Goal: Information Seeking & Learning: Learn about a topic

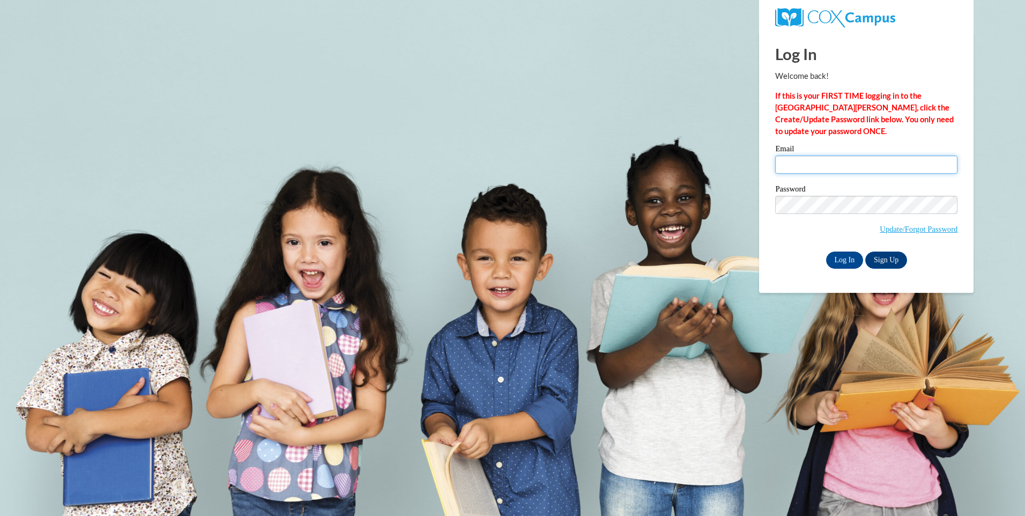
drag, startPoint x: 0, startPoint y: 0, endPoint x: 821, endPoint y: 168, distance: 838.3
click at [821, 168] on input "Email" at bounding box center [866, 164] width 182 height 18
type input "princess_sydneyy@aol.com"
click at [839, 165] on input "princess_sydneyy@aol.com" at bounding box center [866, 164] width 182 height 18
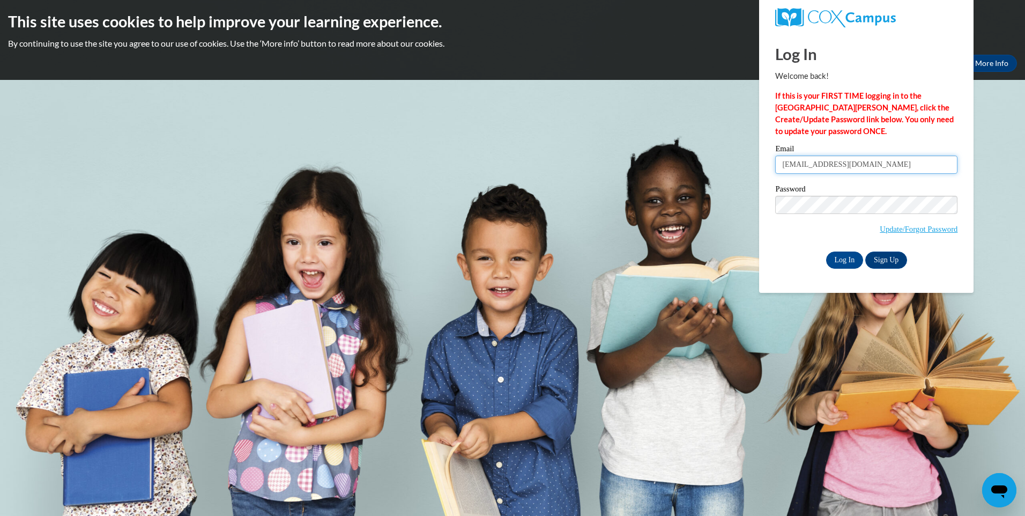
click at [800, 169] on input "princess_sydneyy@aol.com" at bounding box center [866, 164] width 182 height 18
click at [849, 263] on input "Log In" at bounding box center [845, 259] width 38 height 17
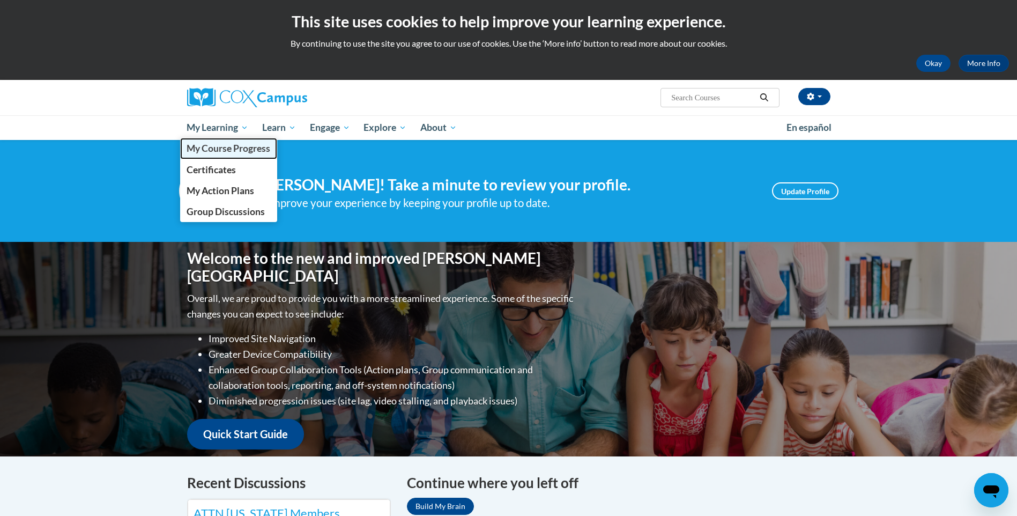
click at [229, 150] on span "My Course Progress" at bounding box center [229, 148] width 84 height 11
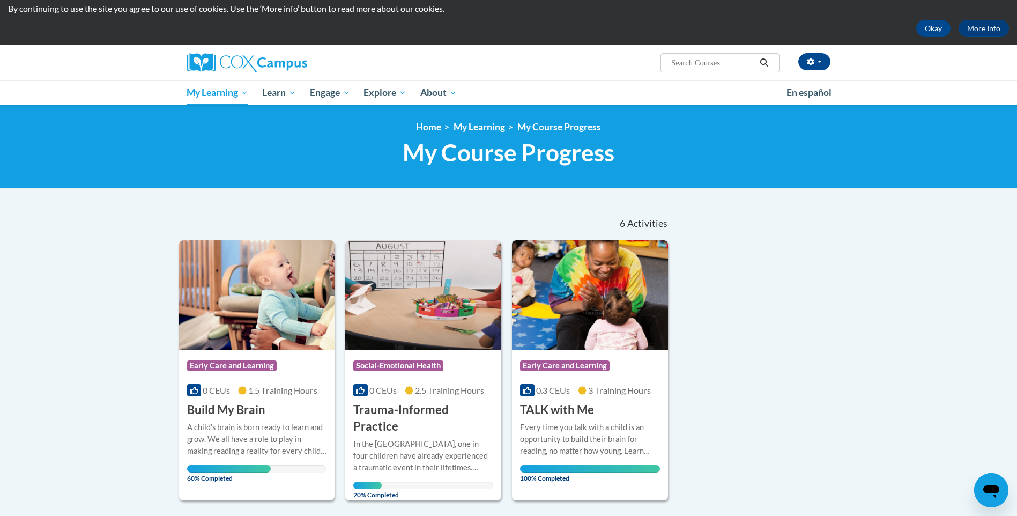
scroll to position [54, 0]
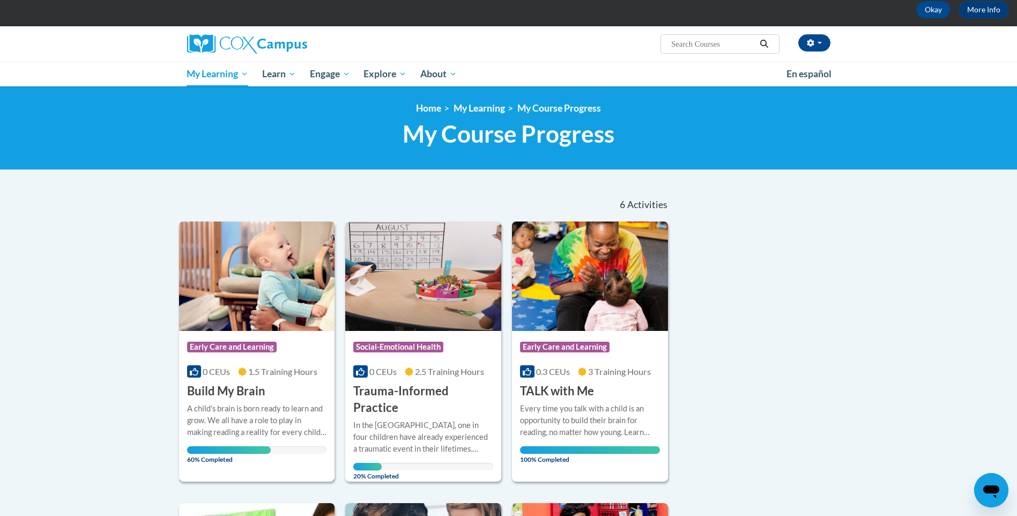
click at [300, 317] on img at bounding box center [257, 275] width 156 height 109
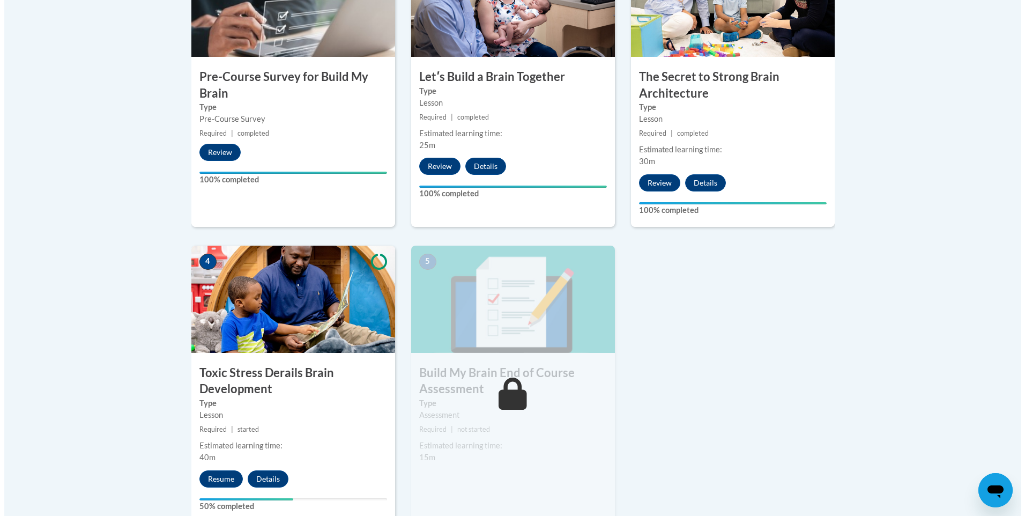
scroll to position [482, 0]
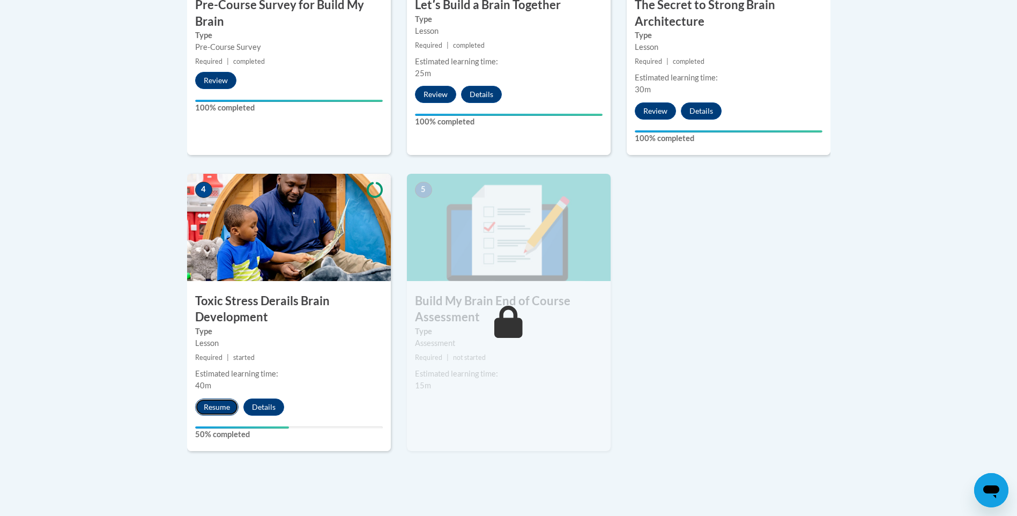
click at [223, 402] on button "Resume" at bounding box center [216, 406] width 43 height 17
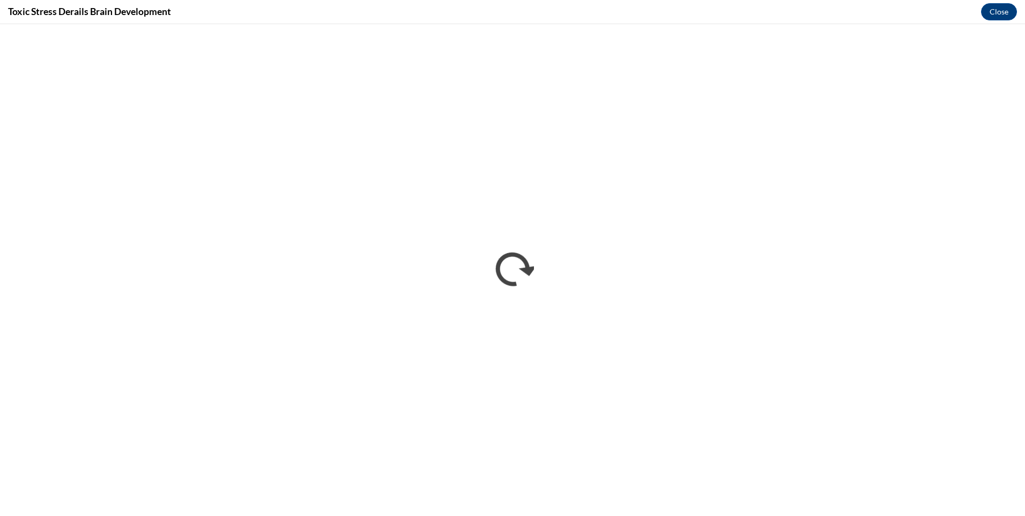
scroll to position [0, 0]
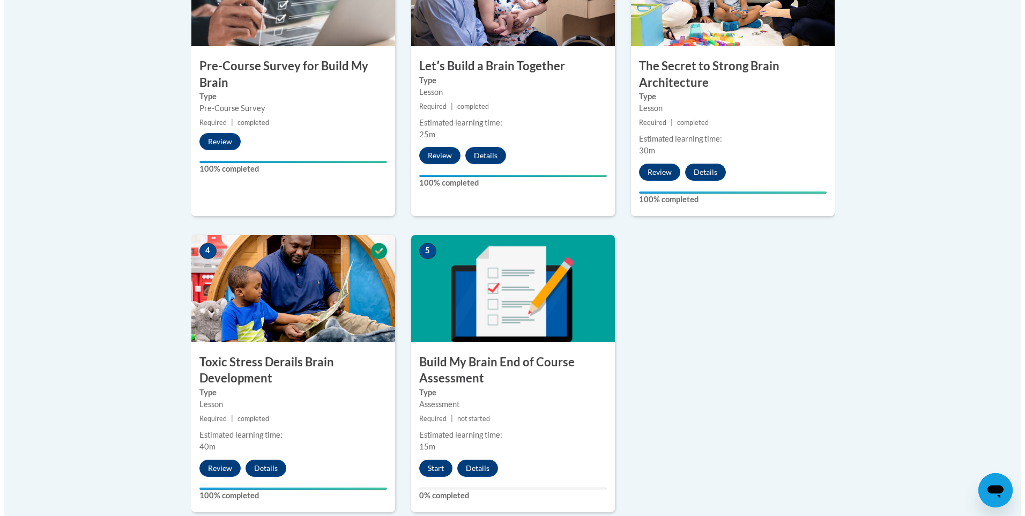
scroll to position [429, 0]
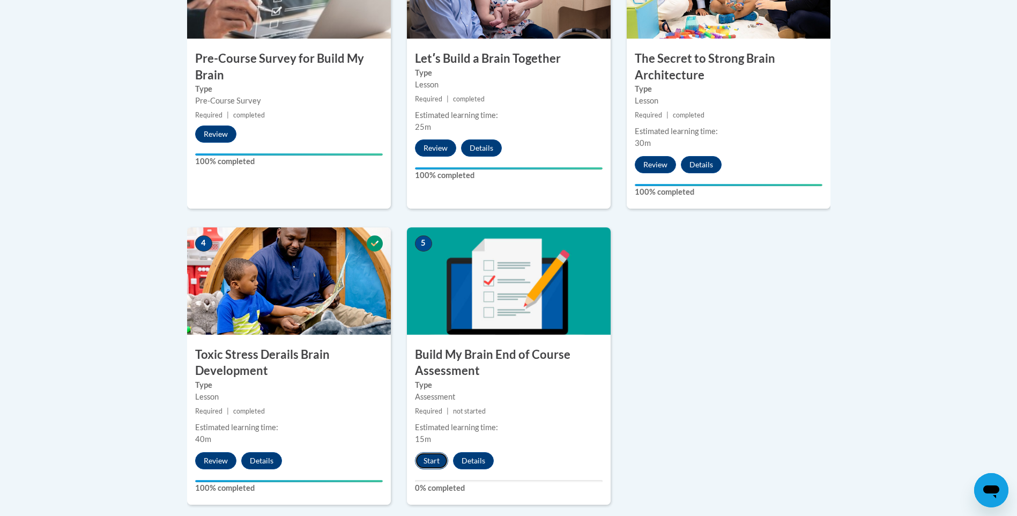
click at [431, 457] on button "Start" at bounding box center [431, 460] width 33 height 17
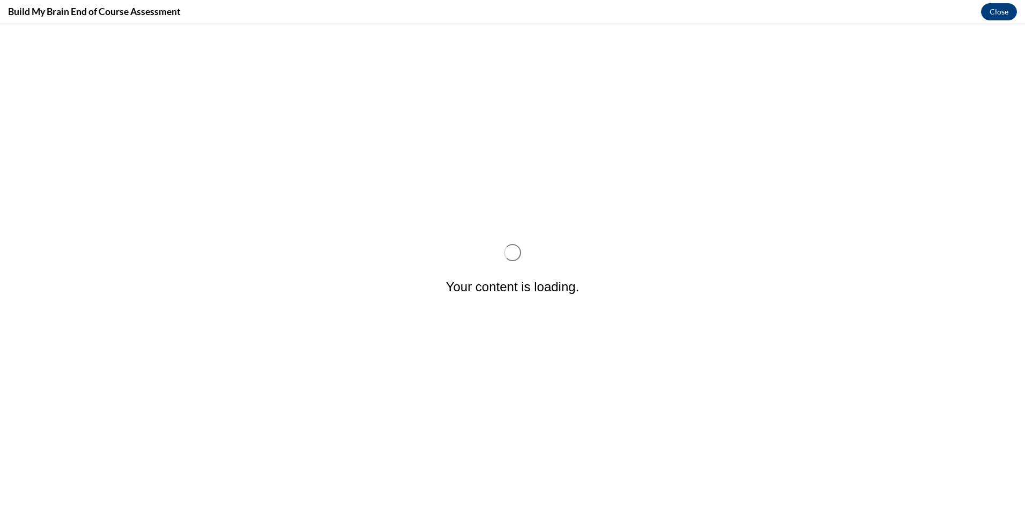
scroll to position [0, 0]
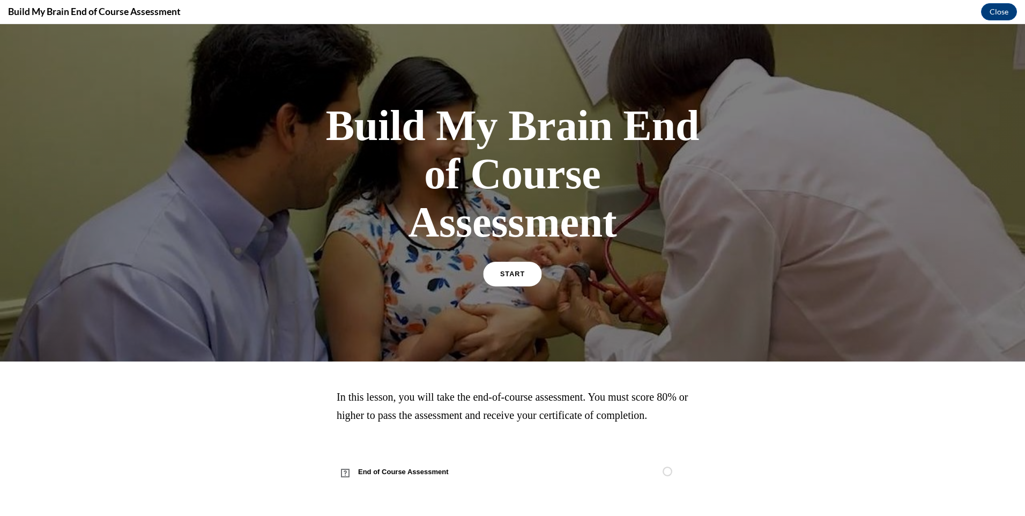
click at [493, 279] on link "START" at bounding box center [512, 274] width 58 height 25
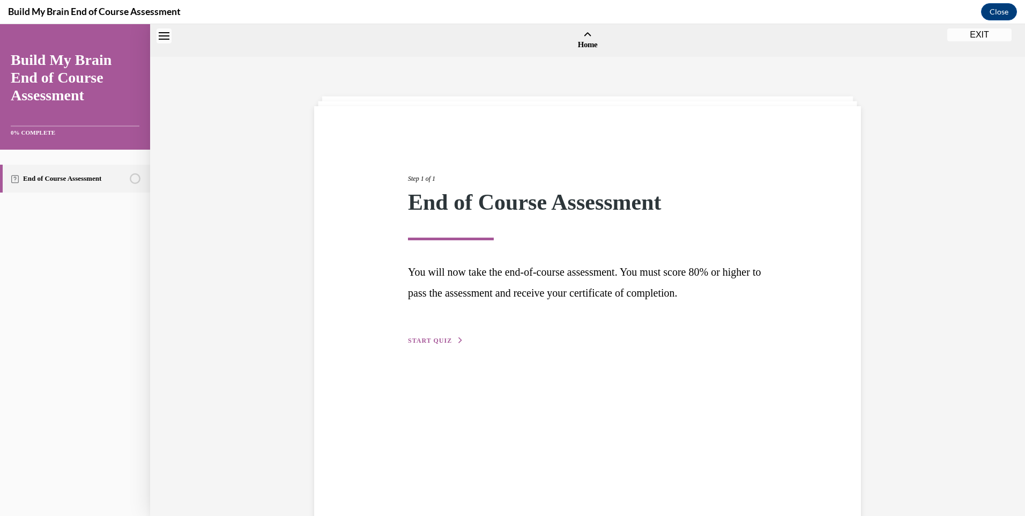
scroll to position [33, 0]
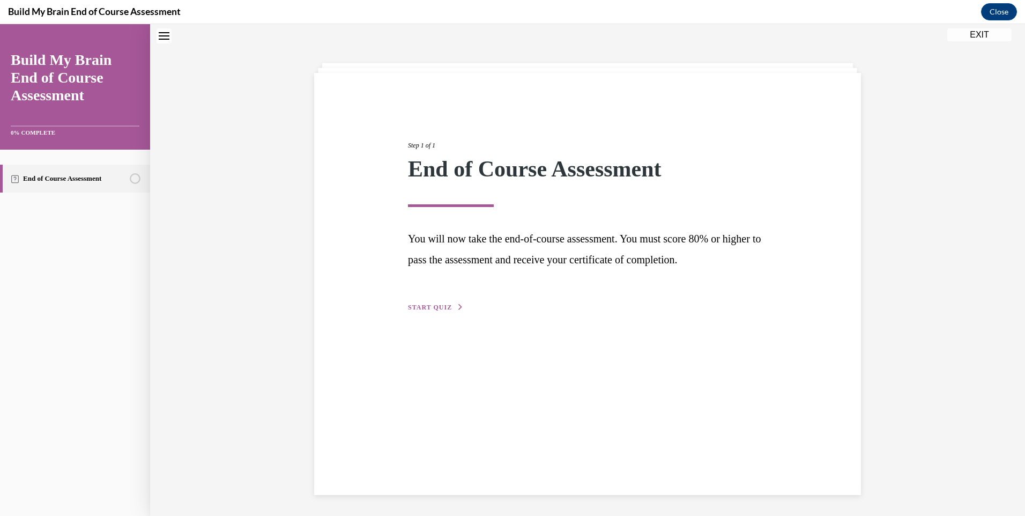
click at [444, 302] on button "START QUIZ" at bounding box center [436, 307] width 56 height 10
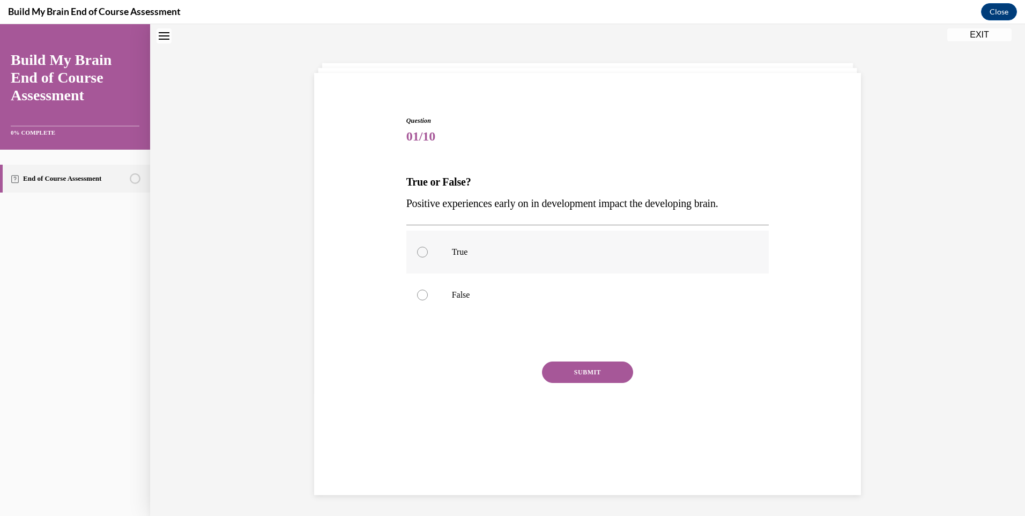
click at [456, 252] on p "True" at bounding box center [597, 252] width 291 height 11
click at [428, 252] on input "True" at bounding box center [422, 252] width 11 height 11
radio input "true"
click at [572, 372] on button "SUBMIT" at bounding box center [587, 371] width 91 height 21
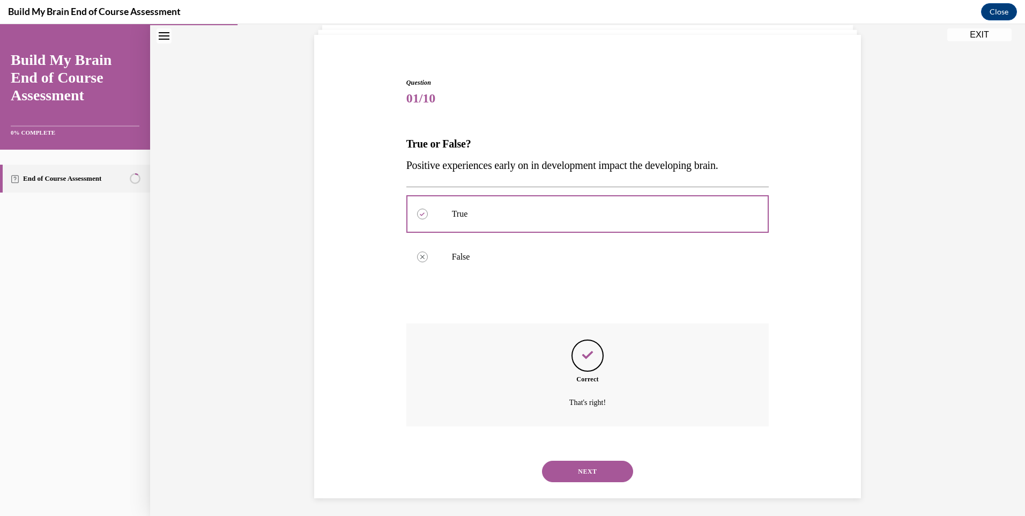
scroll to position [75, 0]
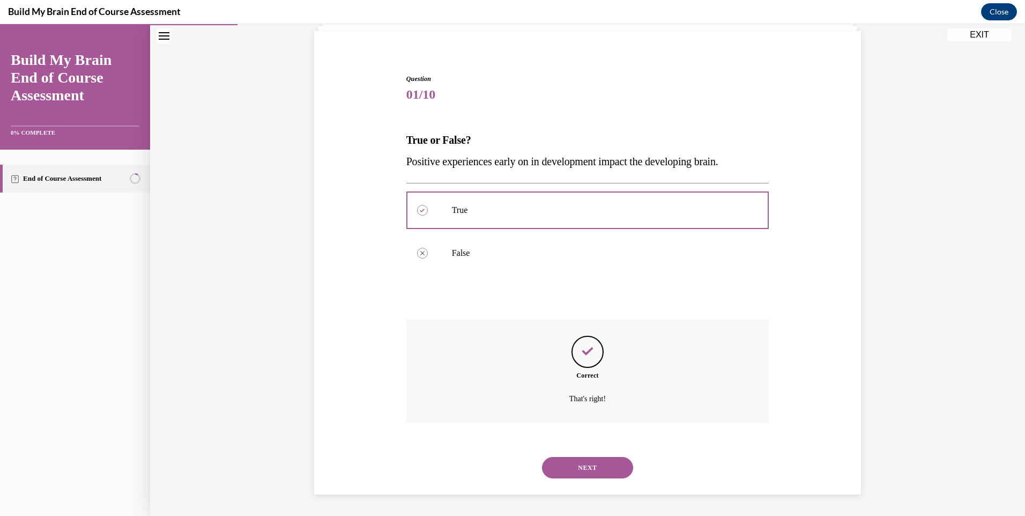
click at [588, 475] on button "NEXT" at bounding box center [587, 467] width 91 height 21
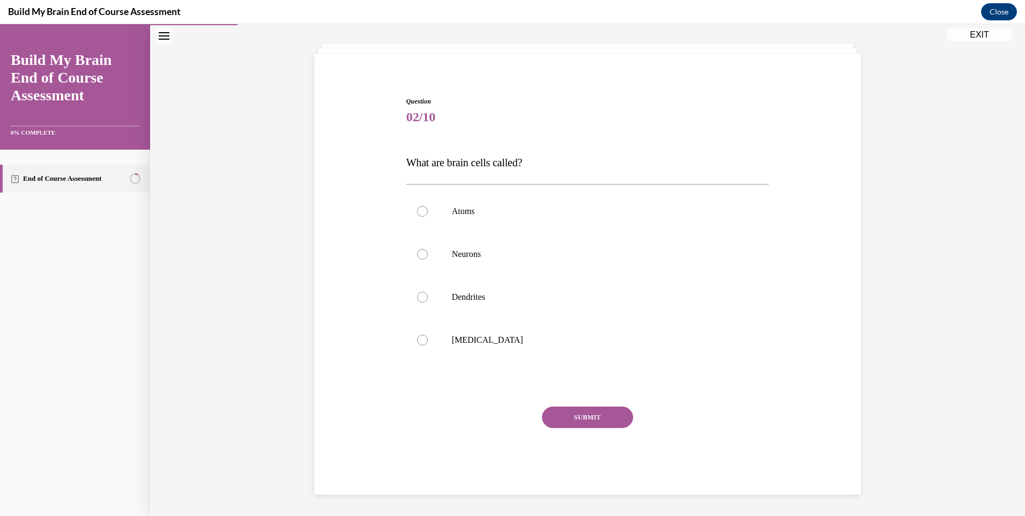
scroll to position [34, 0]
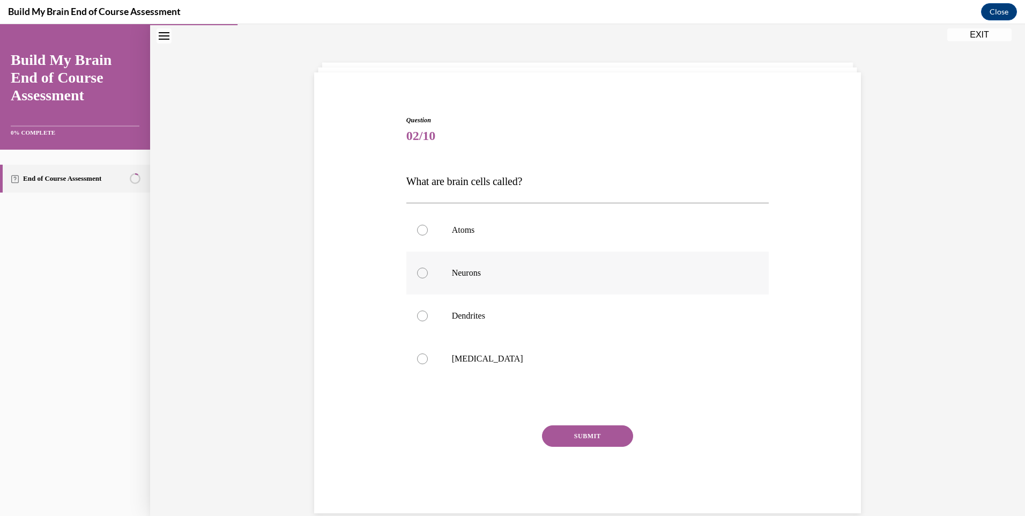
click at [460, 279] on label "Neurons" at bounding box center [587, 272] width 363 height 43
click at [428, 278] on input "Neurons" at bounding box center [422, 272] width 11 height 11
radio input "true"
click at [578, 442] on button "SUBMIT" at bounding box center [587, 435] width 91 height 21
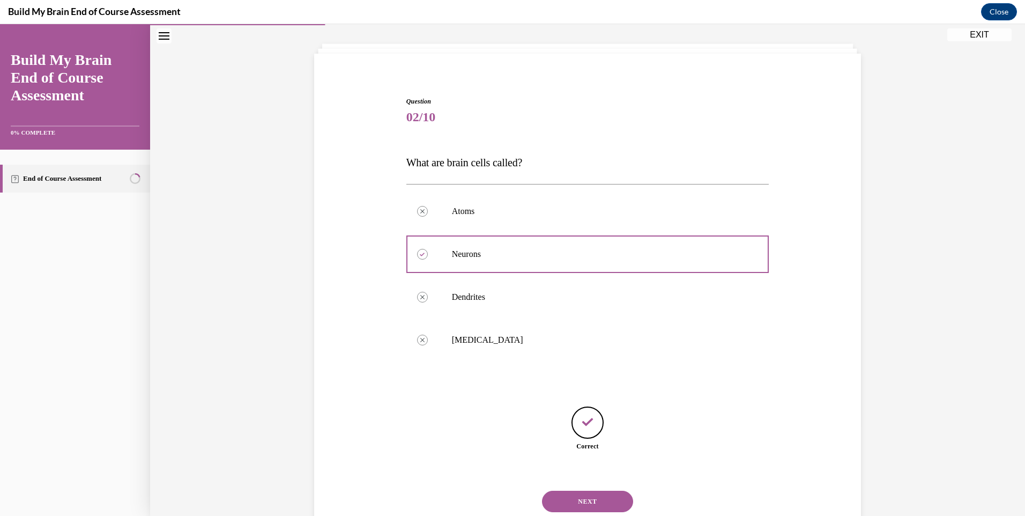
scroll to position [86, 0]
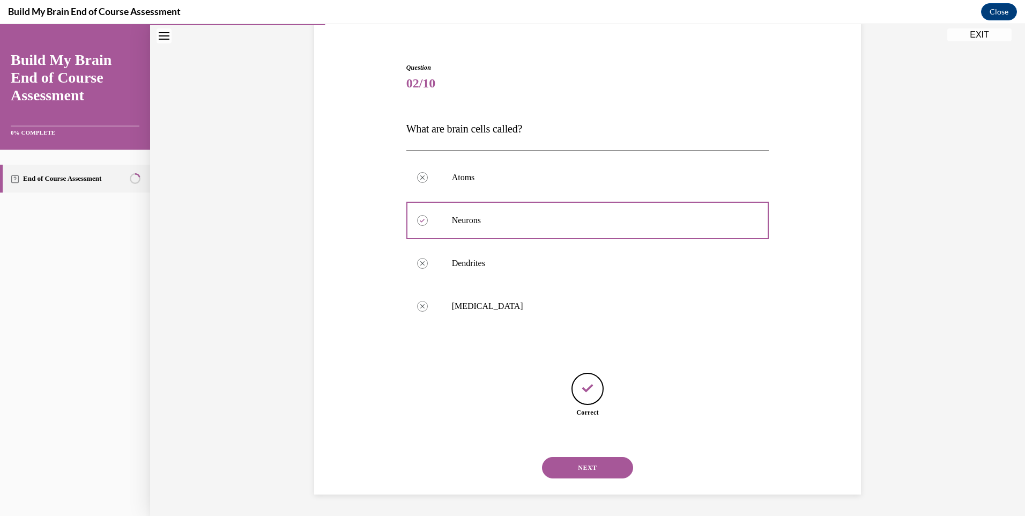
click at [584, 468] on button "NEXT" at bounding box center [587, 467] width 91 height 21
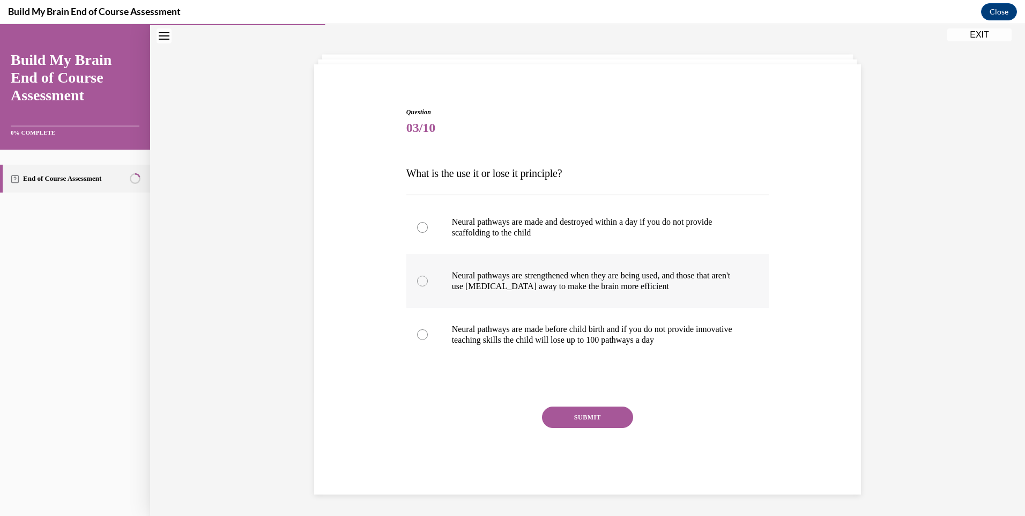
click at [548, 276] on p "Neural pathways are strengthened when they are being used, and those that aren'…" at bounding box center [597, 280] width 291 height 21
click at [428, 276] on input "Neural pathways are strengthened when they are being used, and those that aren'…" at bounding box center [422, 281] width 11 height 11
radio input "true"
click at [576, 416] on button "SUBMIT" at bounding box center [587, 416] width 91 height 21
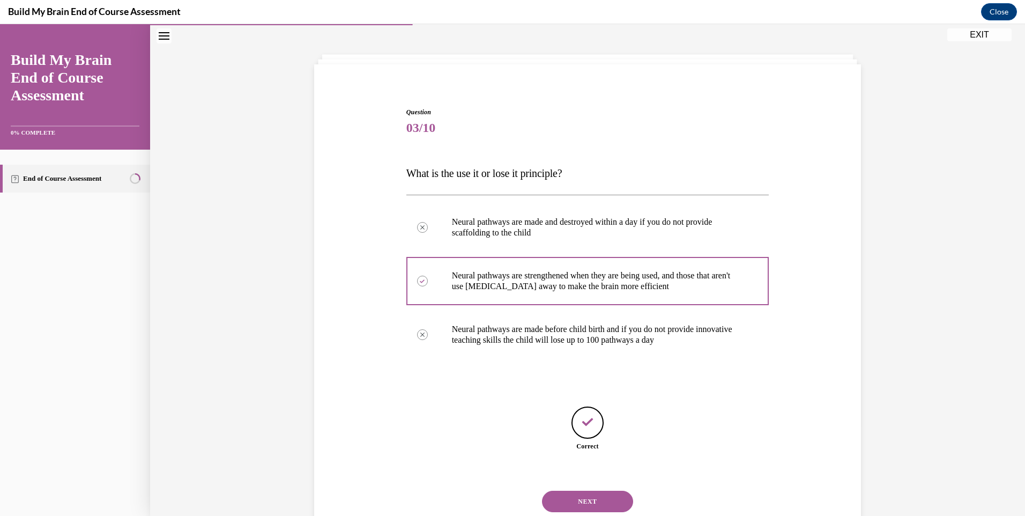
scroll to position [76, 0]
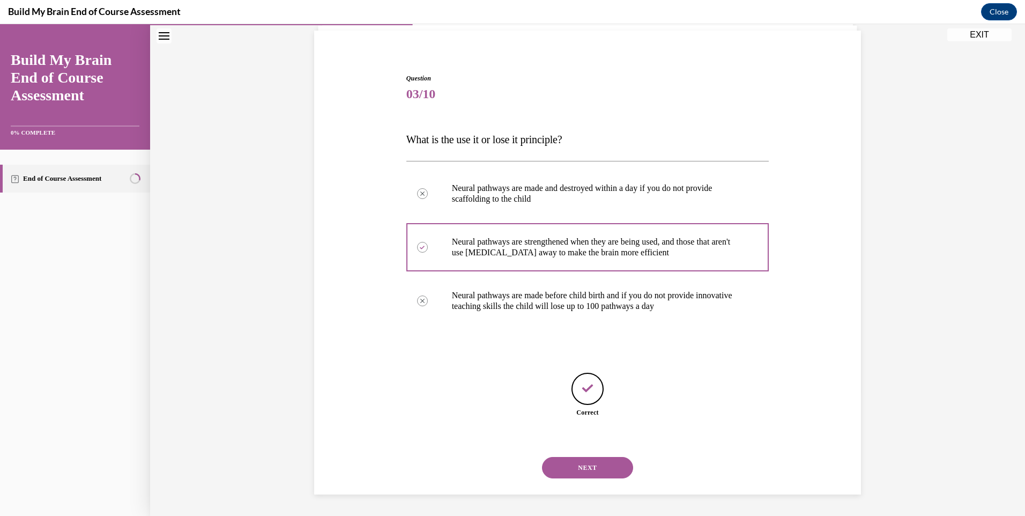
click at [584, 469] on button "NEXT" at bounding box center [587, 467] width 91 height 21
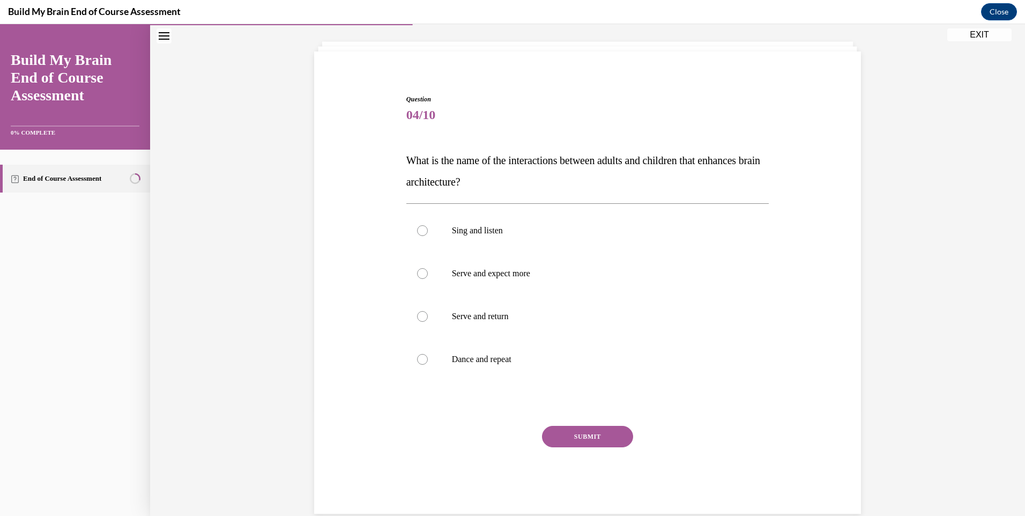
scroll to position [63, 0]
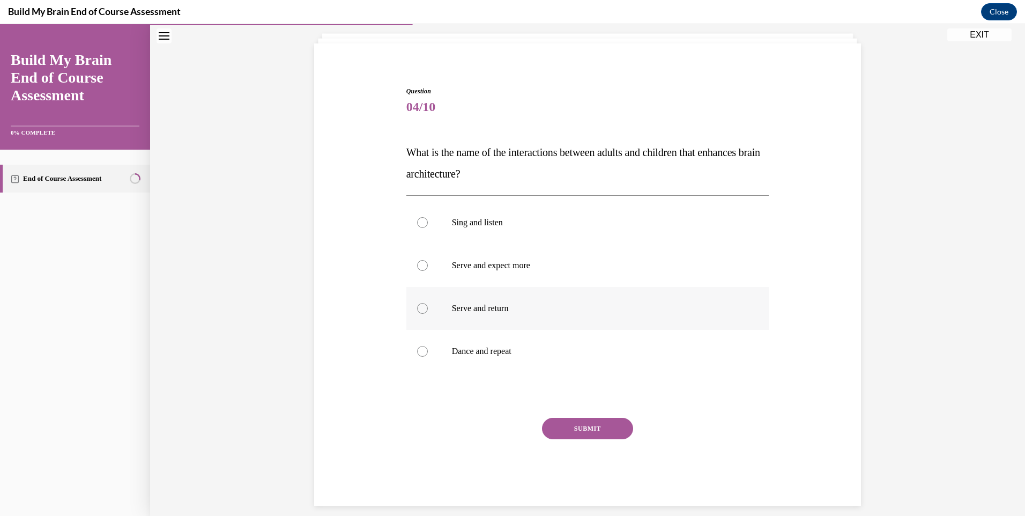
click at [484, 308] on p "Serve and return" at bounding box center [597, 308] width 291 height 11
click at [428, 308] on input "Serve and return" at bounding box center [422, 308] width 11 height 11
radio input "true"
click at [570, 428] on button "SUBMIT" at bounding box center [587, 428] width 91 height 21
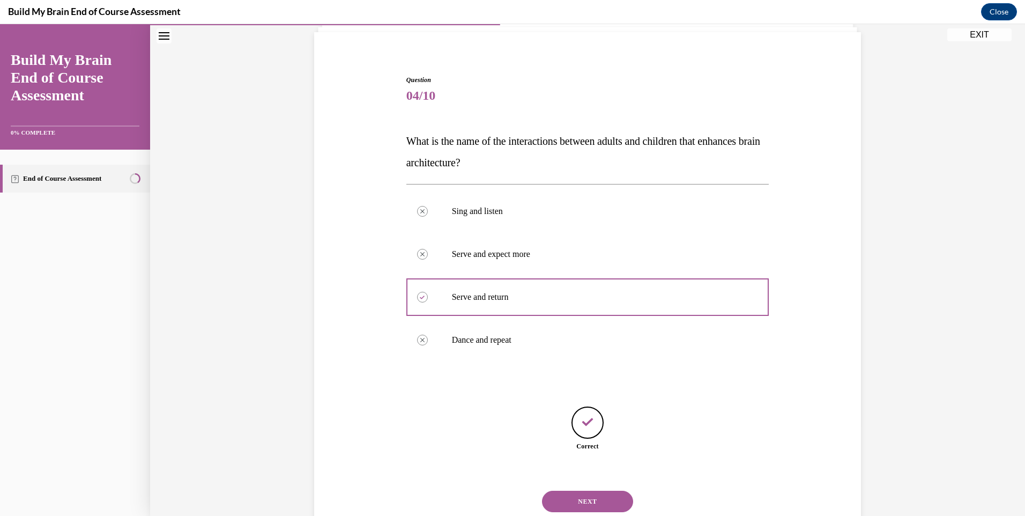
scroll to position [108, 0]
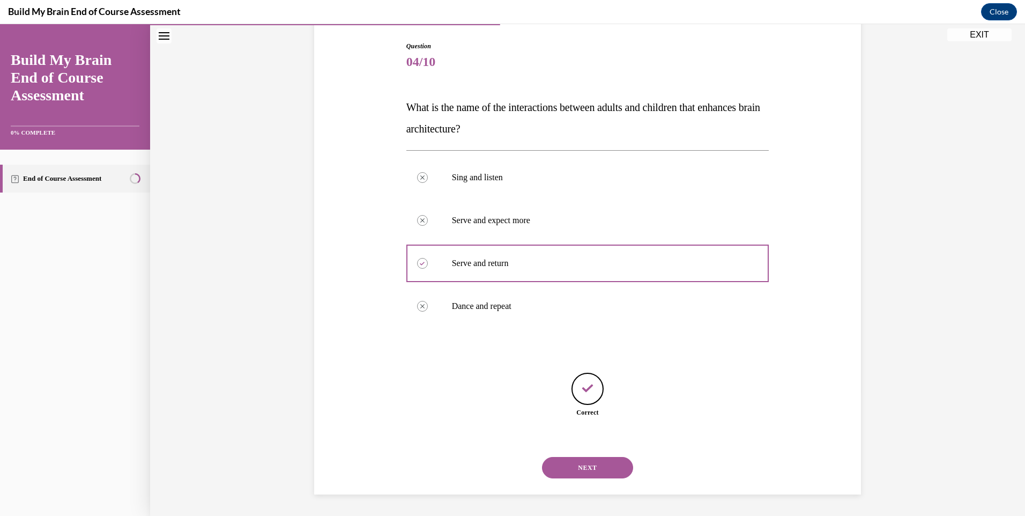
click at [583, 466] on button "NEXT" at bounding box center [587, 467] width 91 height 21
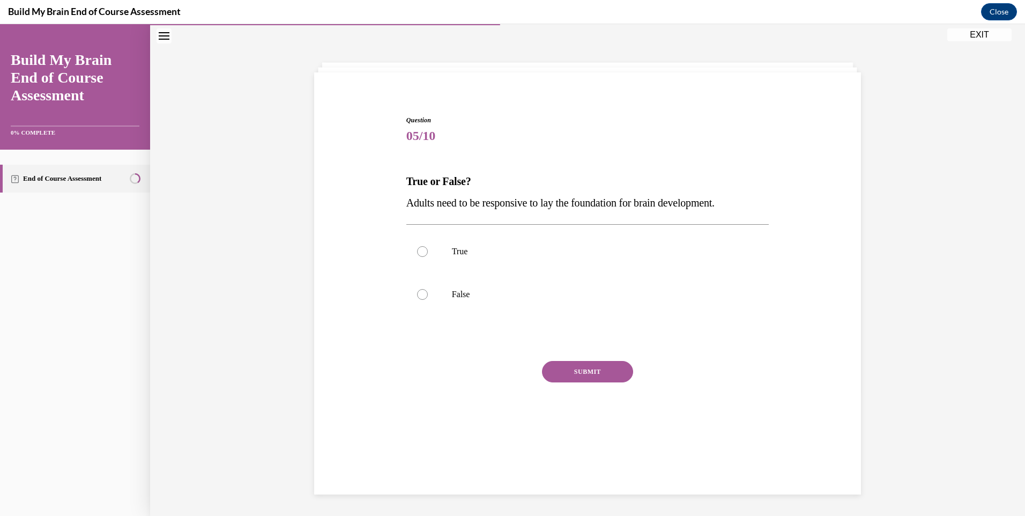
scroll to position [34, 0]
click at [464, 256] on p "True" at bounding box center [597, 251] width 291 height 11
click at [428, 256] on input "True" at bounding box center [422, 251] width 11 height 11
radio input "true"
click at [573, 372] on button "SUBMIT" at bounding box center [587, 371] width 91 height 21
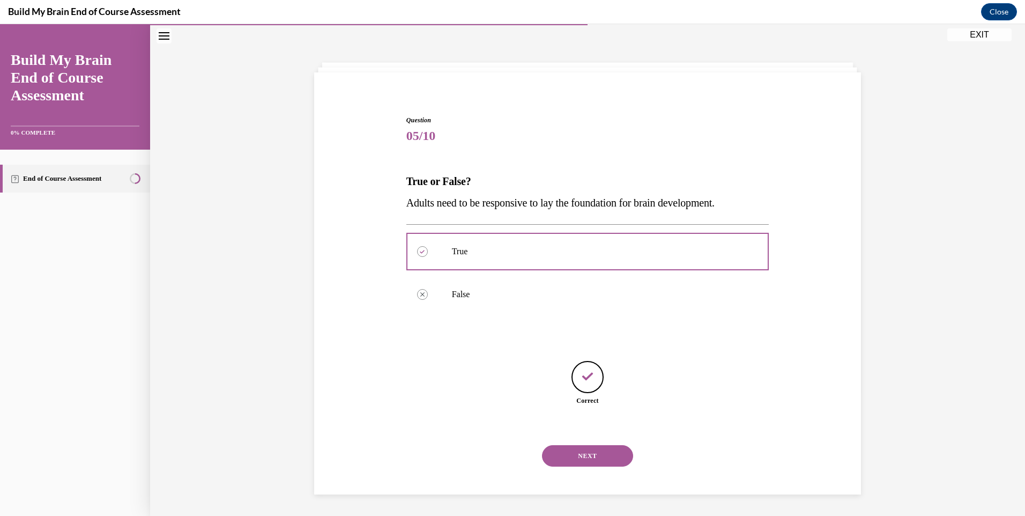
click at [590, 453] on button "NEXT" at bounding box center [587, 455] width 91 height 21
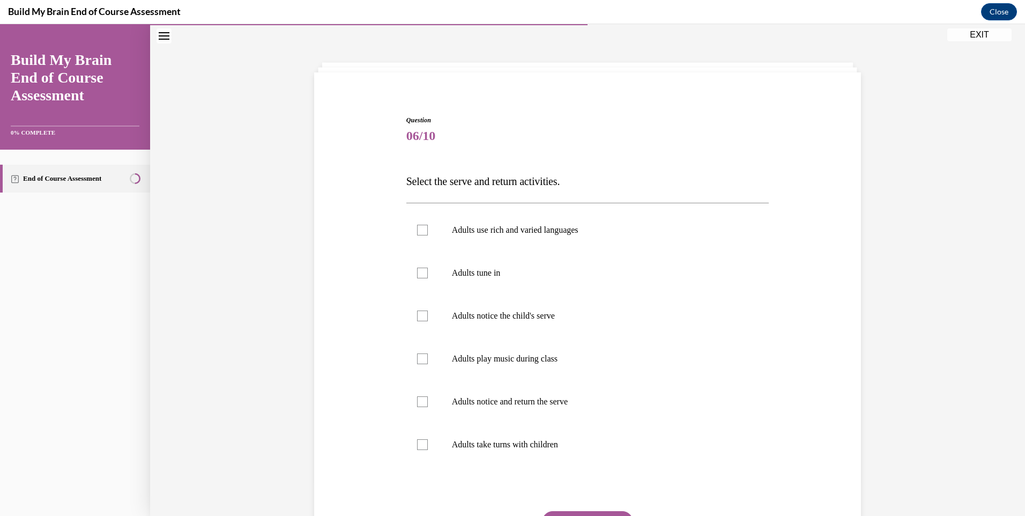
scroll to position [87, 0]
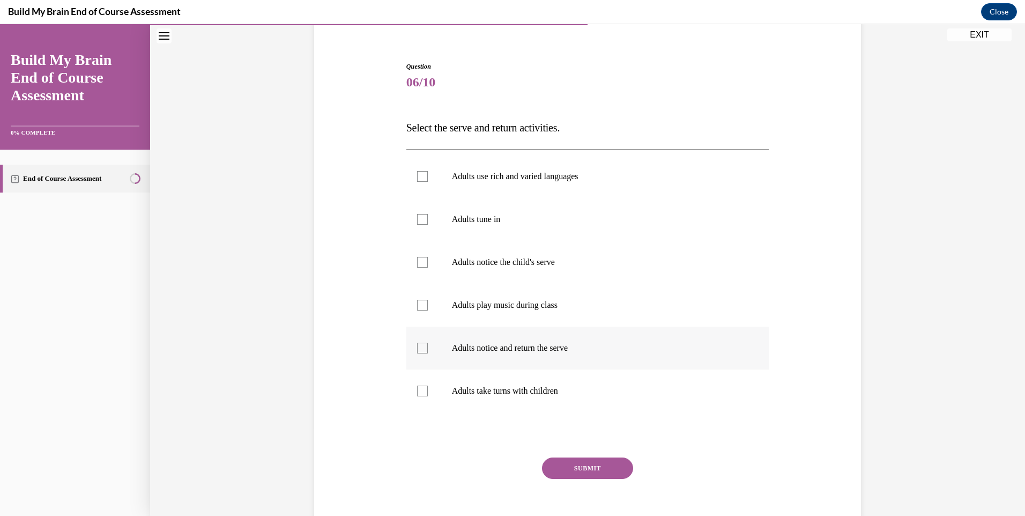
click at [473, 347] on p "Adults notice and return the serve" at bounding box center [597, 348] width 291 height 11
click at [428, 347] on input "Adults notice and return the serve" at bounding box center [422, 348] width 11 height 11
checkbox input "true"
click at [589, 467] on button "SUBMIT" at bounding box center [587, 467] width 91 height 21
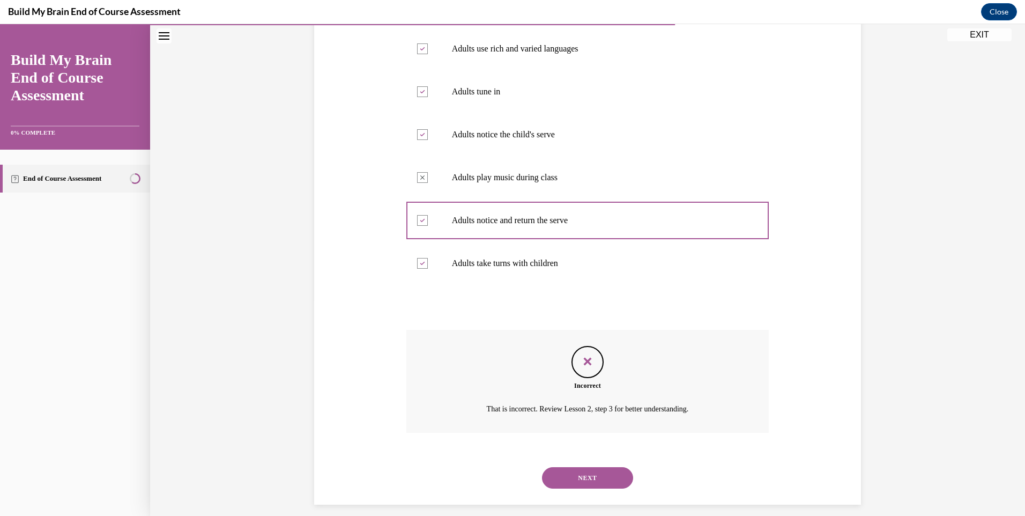
scroll to position [225, 0]
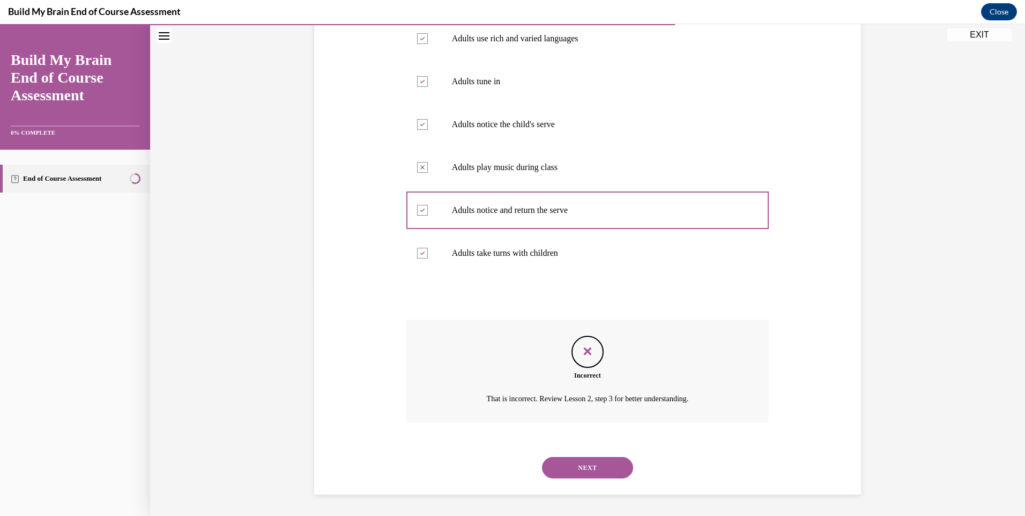
click at [589, 467] on button "NEXT" at bounding box center [587, 467] width 91 height 21
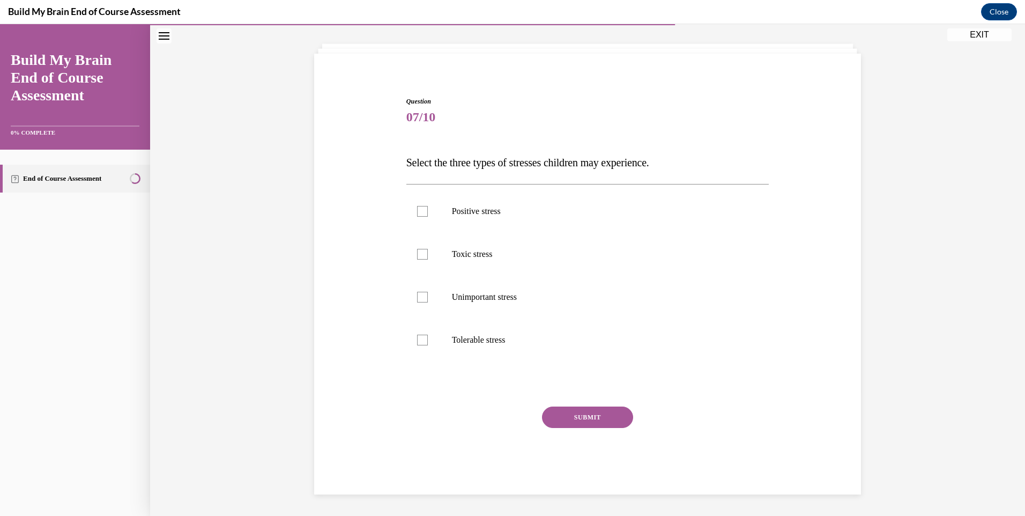
scroll to position [53, 0]
click at [453, 211] on p "Positive stress" at bounding box center [597, 211] width 291 height 11
click at [428, 211] on input "Positive stress" at bounding box center [422, 211] width 11 height 11
checkbox input "true"
click at [460, 252] on p "Toxic stress" at bounding box center [597, 254] width 291 height 11
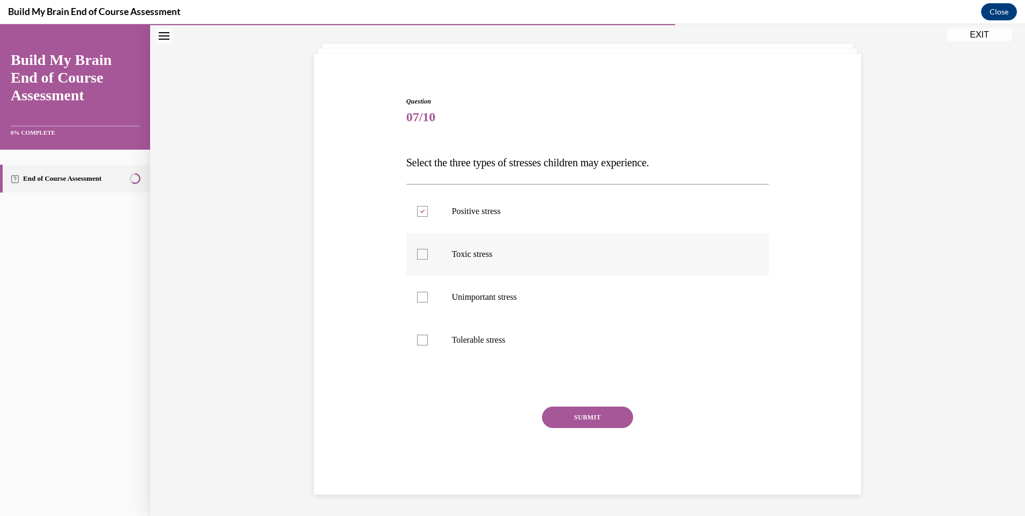
click at [428, 252] on input "Toxic stress" at bounding box center [422, 254] width 11 height 11
checkbox input "true"
click at [456, 344] on p "Tolerable stress" at bounding box center [597, 339] width 291 height 11
click at [428, 344] on input "Tolerable stress" at bounding box center [422, 339] width 11 height 11
checkbox input "true"
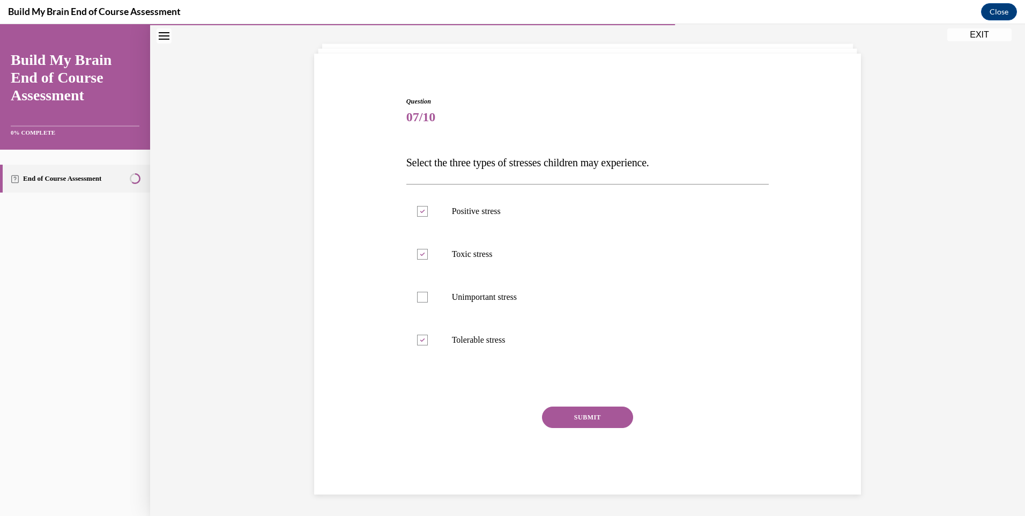
click at [566, 418] on button "SUBMIT" at bounding box center [587, 416] width 91 height 21
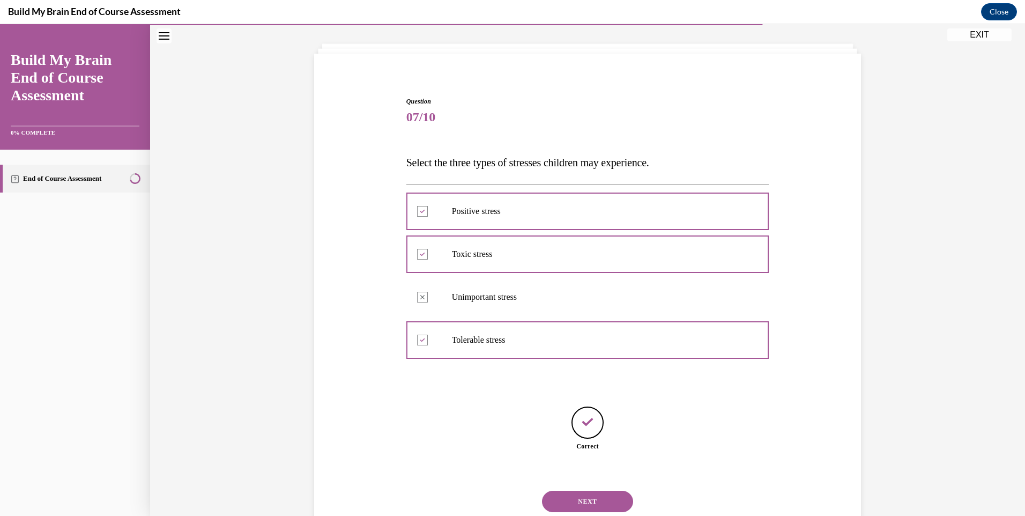
scroll to position [86, 0]
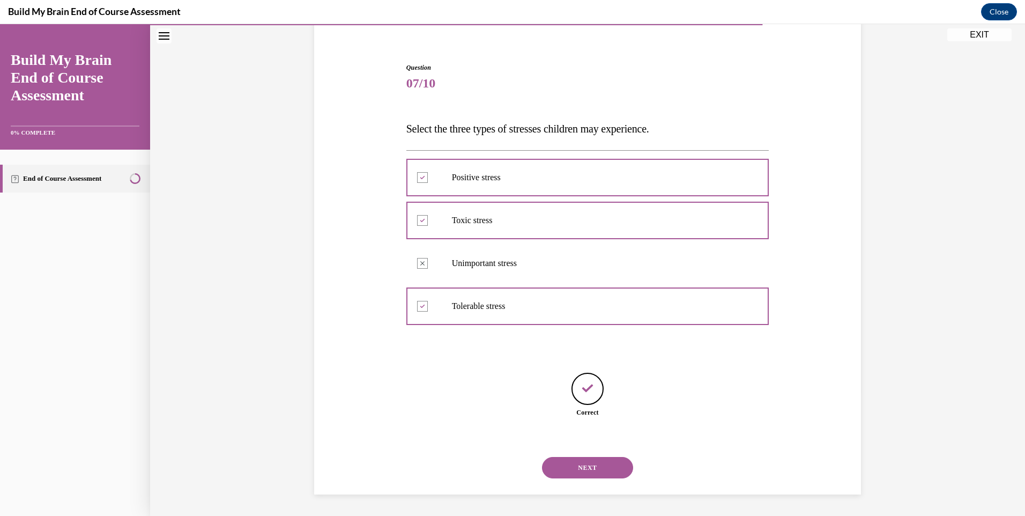
click at [588, 468] on button "NEXT" at bounding box center [587, 467] width 91 height 21
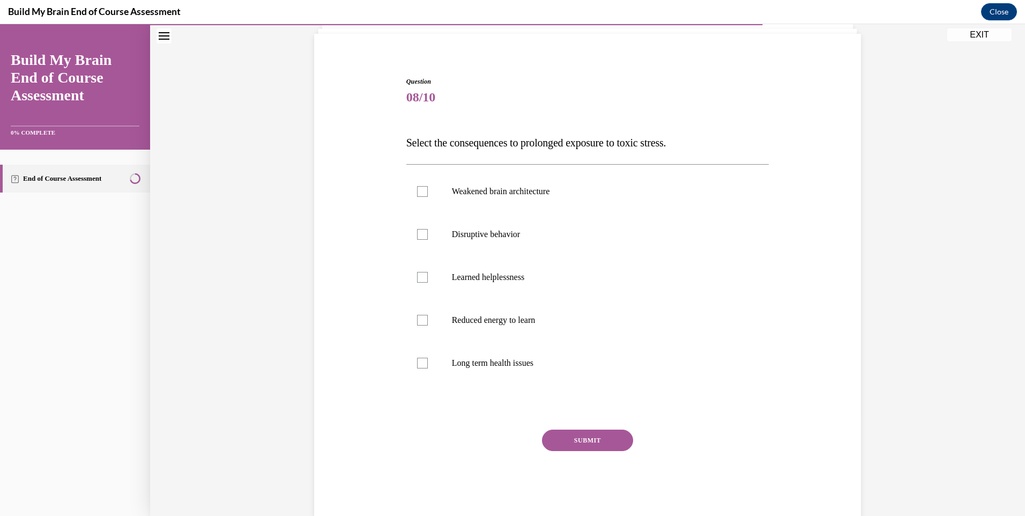
scroll to position [75, 0]
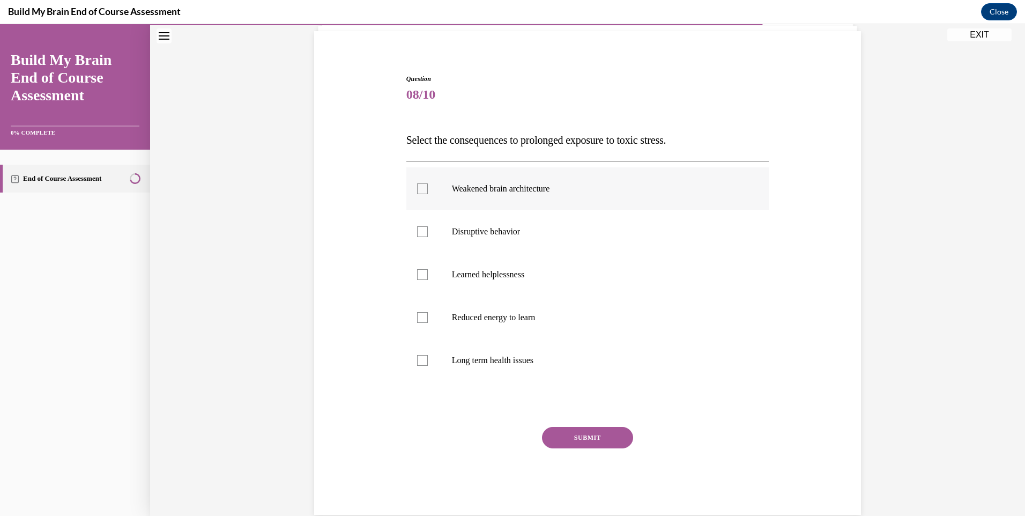
click at [462, 186] on p "Weakened brain architecture" at bounding box center [597, 188] width 291 height 11
click at [428, 186] on input "Weakened brain architecture" at bounding box center [422, 188] width 11 height 11
checkbox input "true"
click at [462, 233] on p "Disruptive behavior" at bounding box center [597, 231] width 291 height 11
click at [428, 233] on input "Disruptive behavior" at bounding box center [422, 231] width 11 height 11
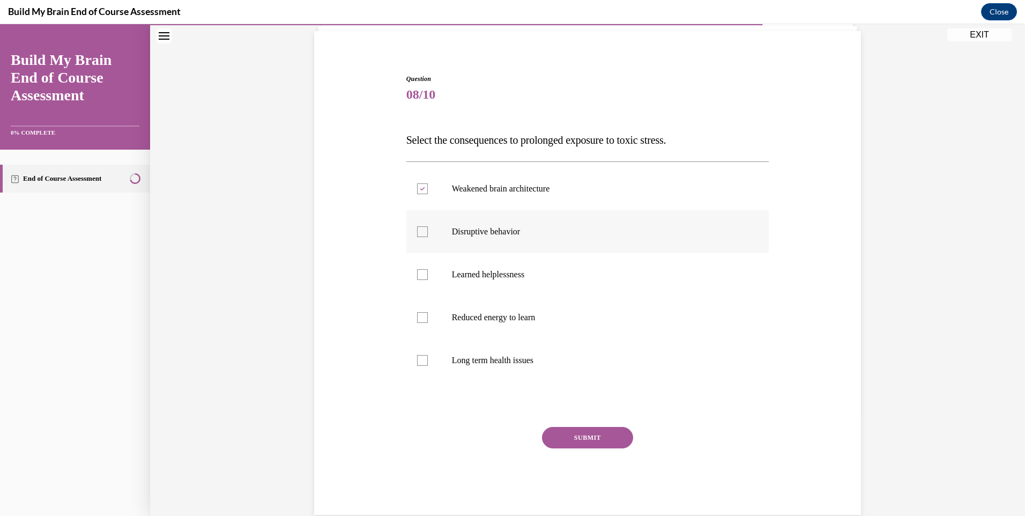
checkbox input "true"
click at [465, 315] on p "Reduced energy to learn" at bounding box center [597, 317] width 291 height 11
click at [428, 315] on input "Reduced energy to learn" at bounding box center [422, 317] width 11 height 11
checkbox input "true"
click at [585, 431] on button "SUBMIT" at bounding box center [587, 437] width 91 height 21
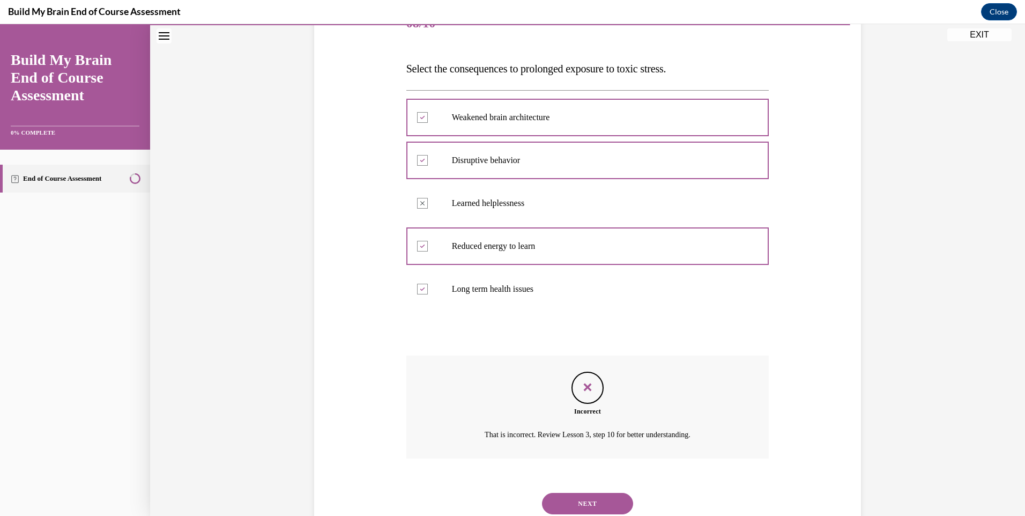
scroll to position [182, 0]
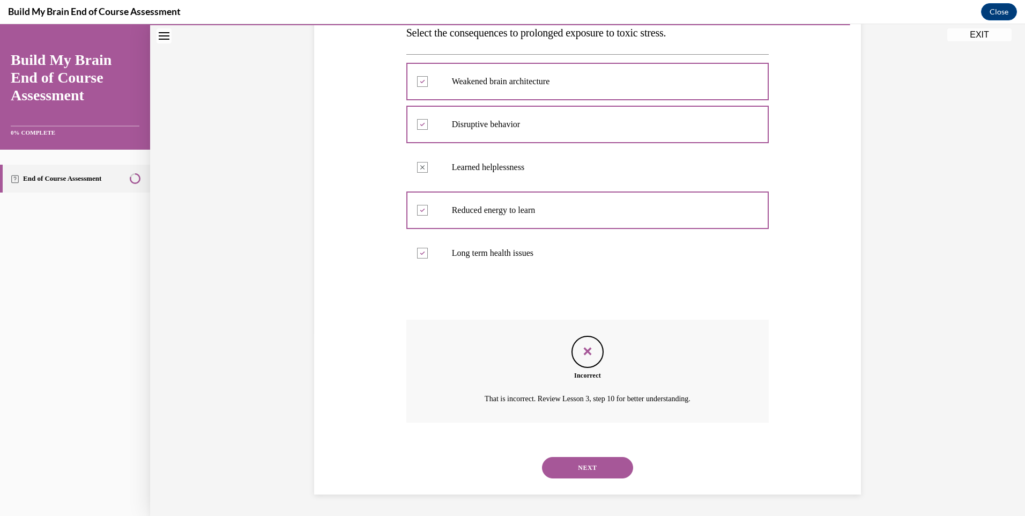
click at [588, 465] on button "NEXT" at bounding box center [587, 467] width 91 height 21
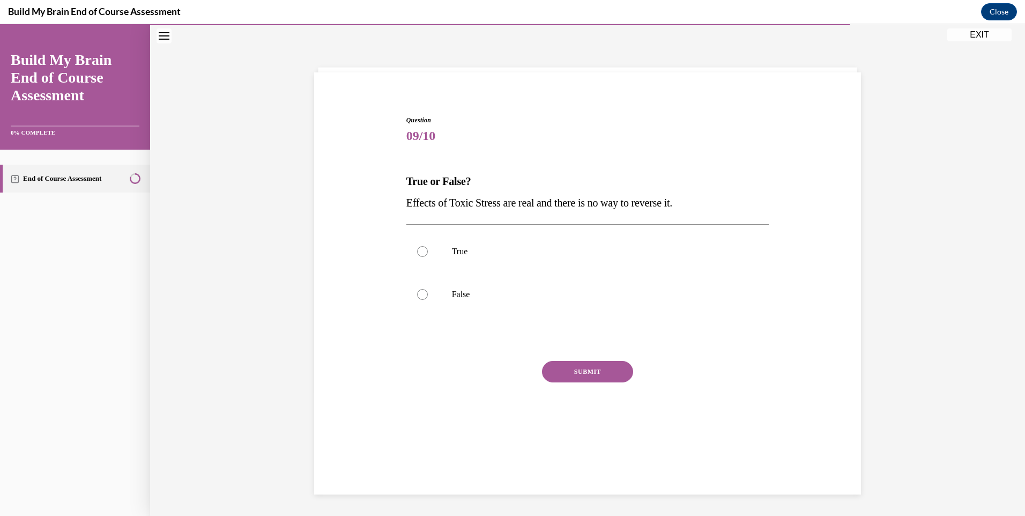
scroll to position [34, 0]
click at [448, 244] on label "True" at bounding box center [587, 251] width 363 height 43
click at [428, 246] on input "True" at bounding box center [422, 251] width 11 height 11
radio input "true"
click at [575, 372] on button "SUBMIT" at bounding box center [587, 371] width 91 height 21
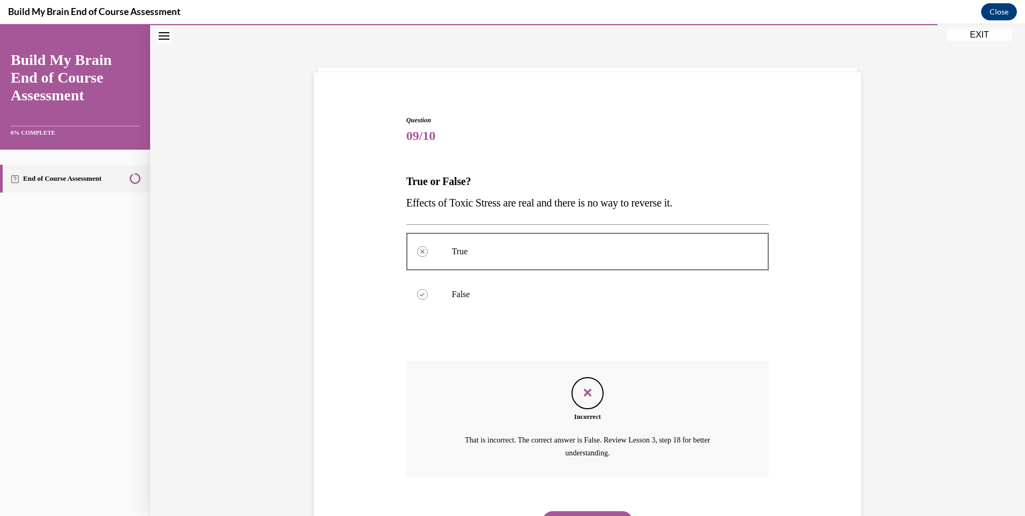
scroll to position [88, 0]
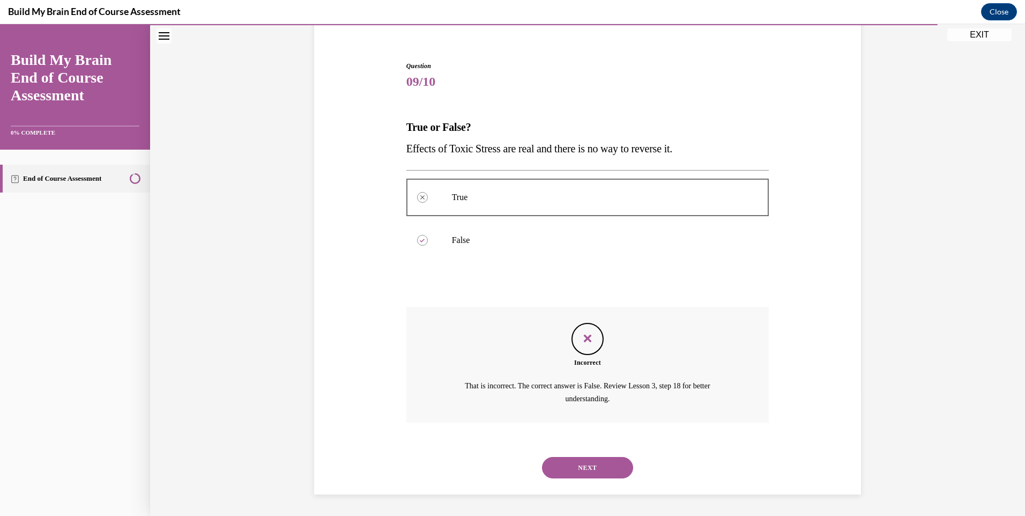
click at [597, 470] on button "NEXT" at bounding box center [587, 467] width 91 height 21
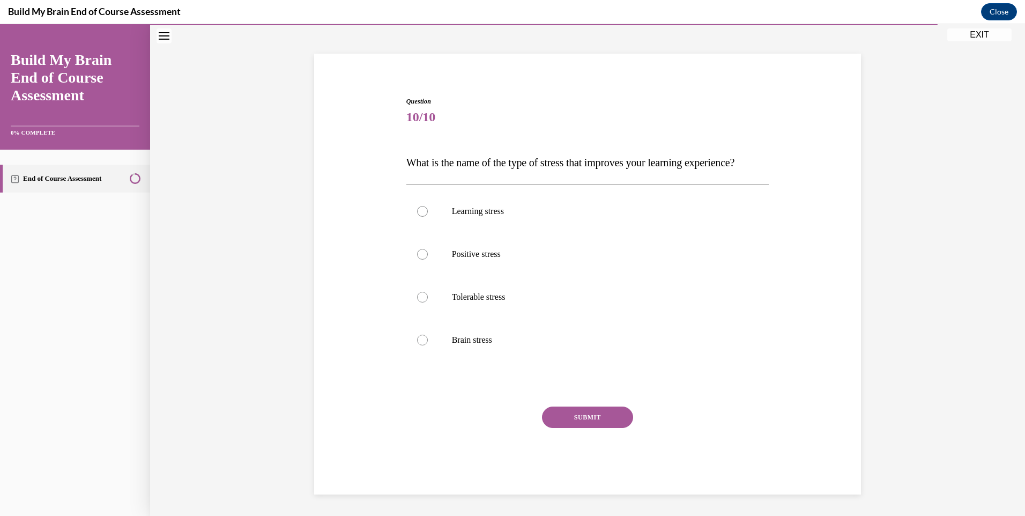
scroll to position [42, 0]
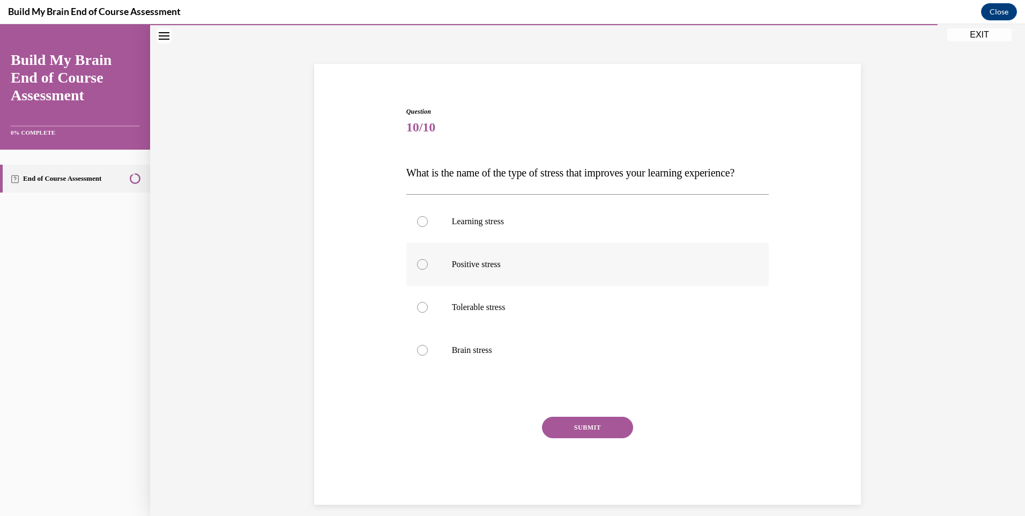
click at [475, 270] on p "Positive stress" at bounding box center [597, 264] width 291 height 11
click at [428, 270] on input "Positive stress" at bounding box center [422, 264] width 11 height 11
radio input "true"
click at [572, 438] on button "SUBMIT" at bounding box center [587, 427] width 91 height 21
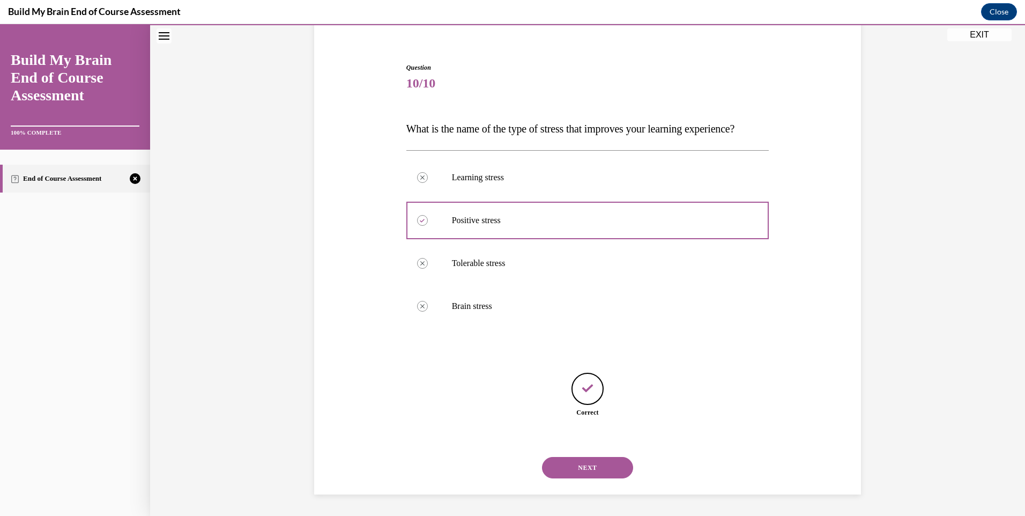
scroll to position [108, 0]
click at [586, 465] on button "NEXT" at bounding box center [587, 467] width 91 height 21
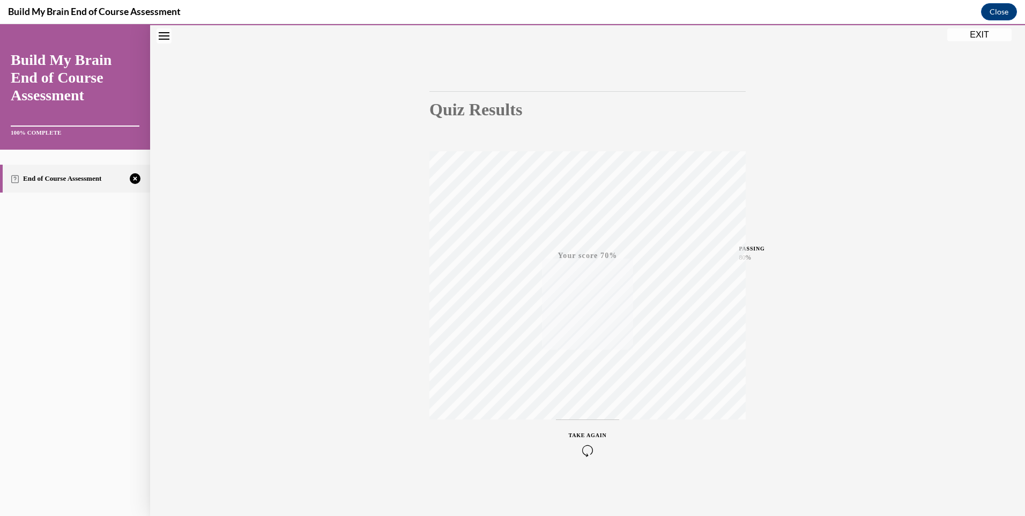
click at [579, 450] on icon "button" at bounding box center [588, 450] width 38 height 12
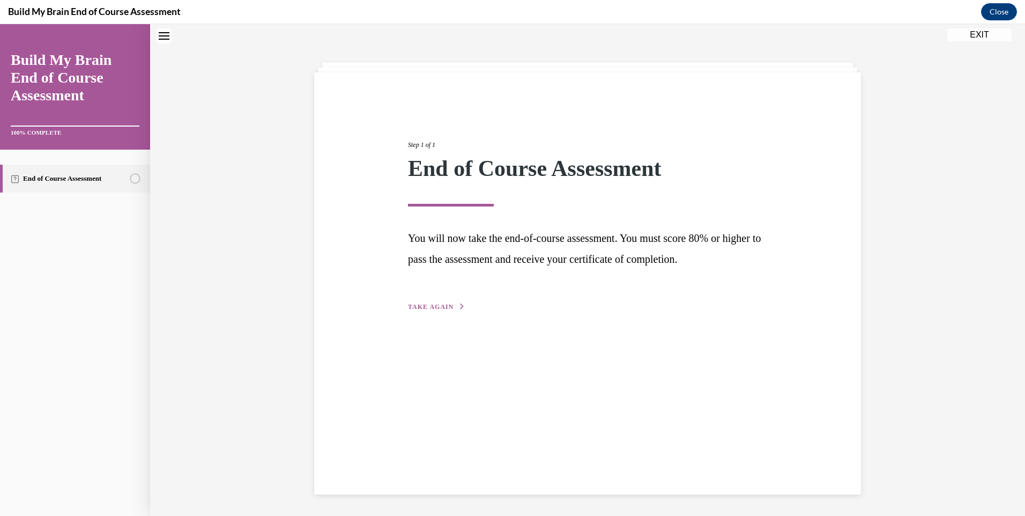
click at [443, 306] on span "TAKE AGAIN" at bounding box center [431, 307] width 46 height 8
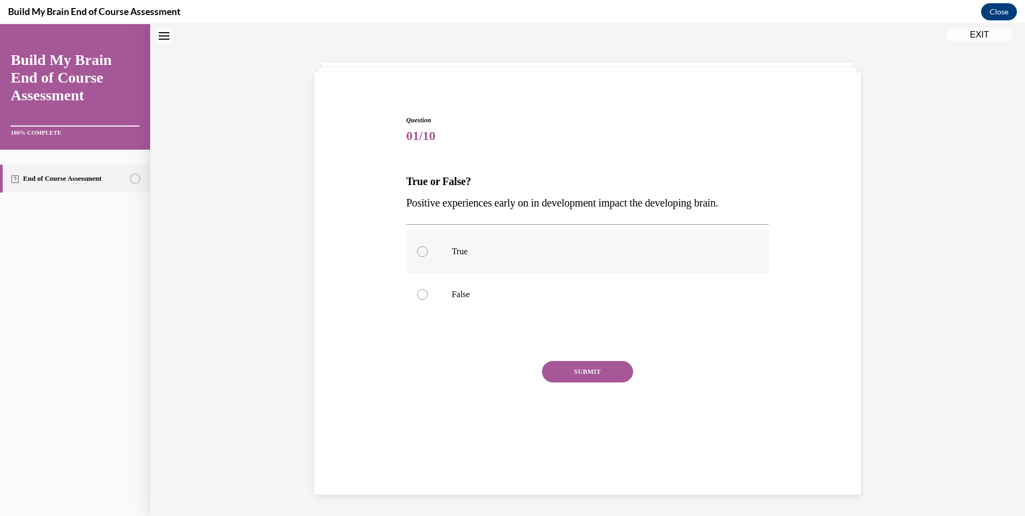
click at [453, 249] on p "True" at bounding box center [597, 251] width 291 height 11
click at [428, 249] on input "True" at bounding box center [422, 251] width 11 height 11
radio input "true"
click at [594, 374] on button "SUBMIT" at bounding box center [587, 371] width 91 height 21
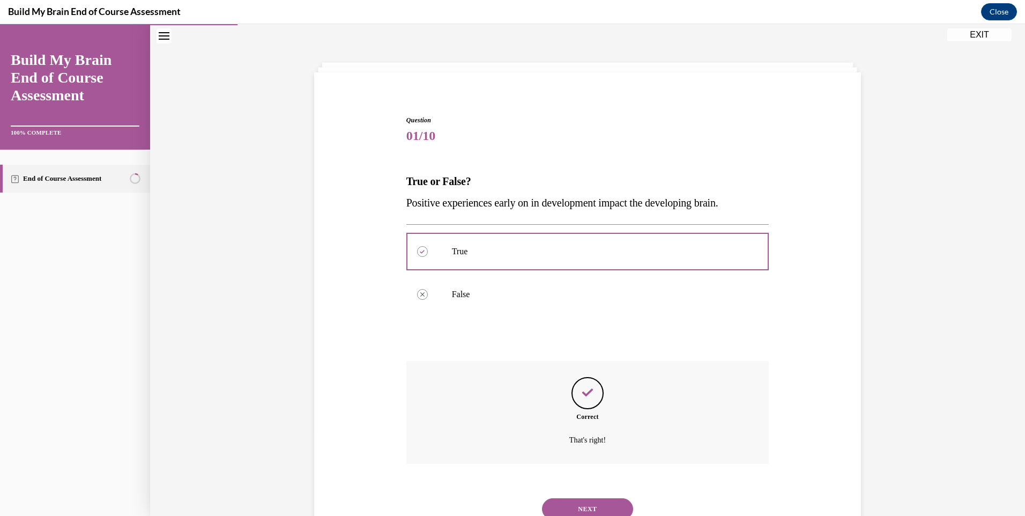
scroll to position [75, 0]
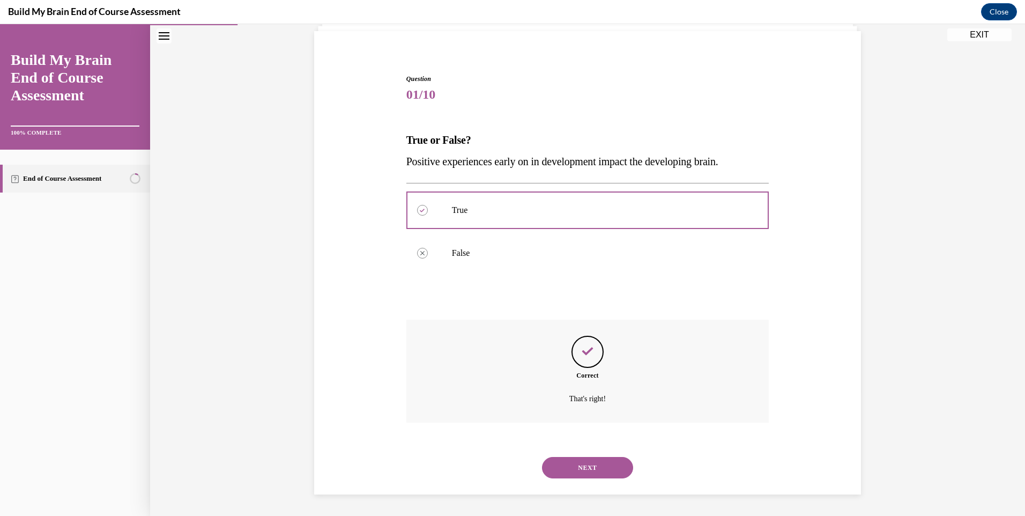
click at [584, 470] on button "NEXT" at bounding box center [587, 467] width 91 height 21
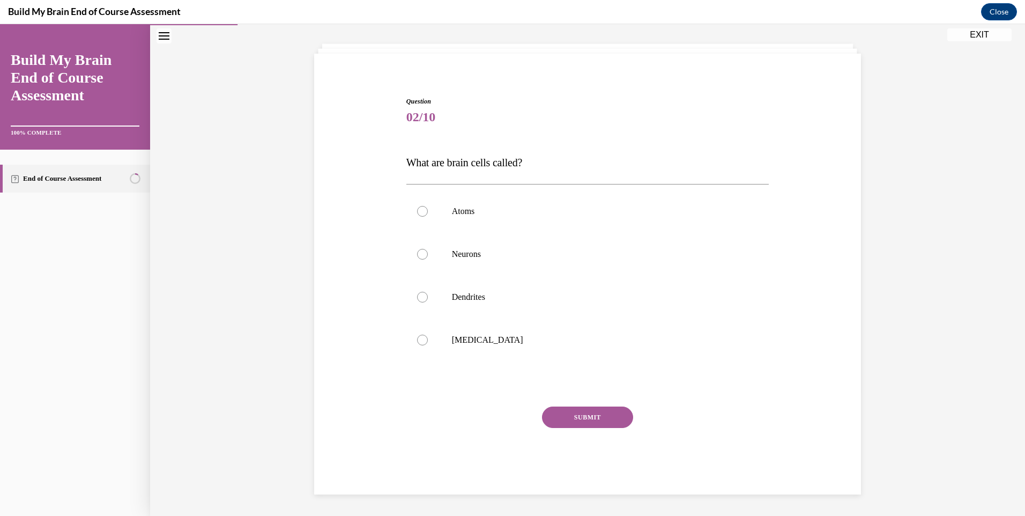
scroll to position [34, 0]
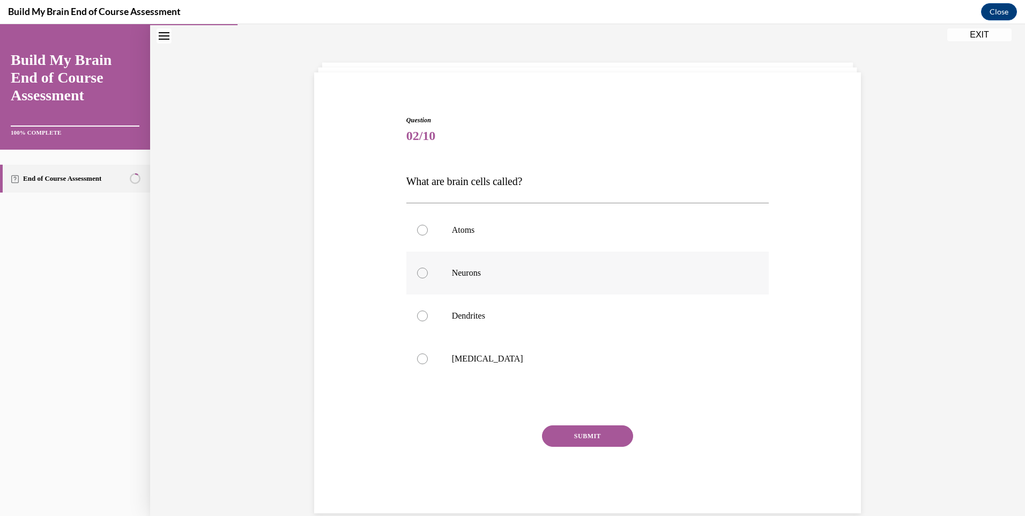
click at [461, 274] on p "Neurons" at bounding box center [597, 272] width 291 height 11
click at [428, 274] on input "Neurons" at bounding box center [422, 272] width 11 height 11
radio input "true"
click at [575, 437] on button "SUBMIT" at bounding box center [587, 435] width 91 height 21
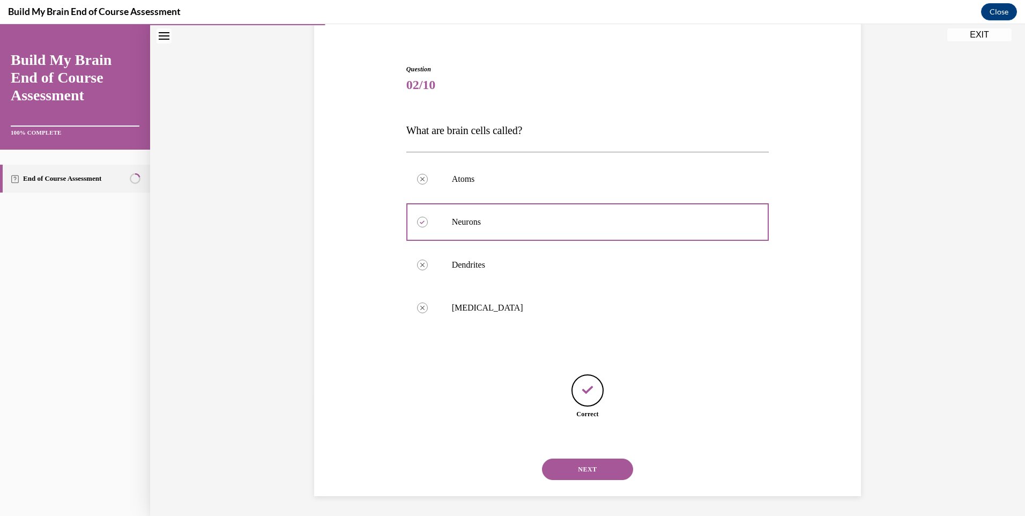
scroll to position [86, 0]
click at [593, 468] on button "NEXT" at bounding box center [587, 467] width 91 height 21
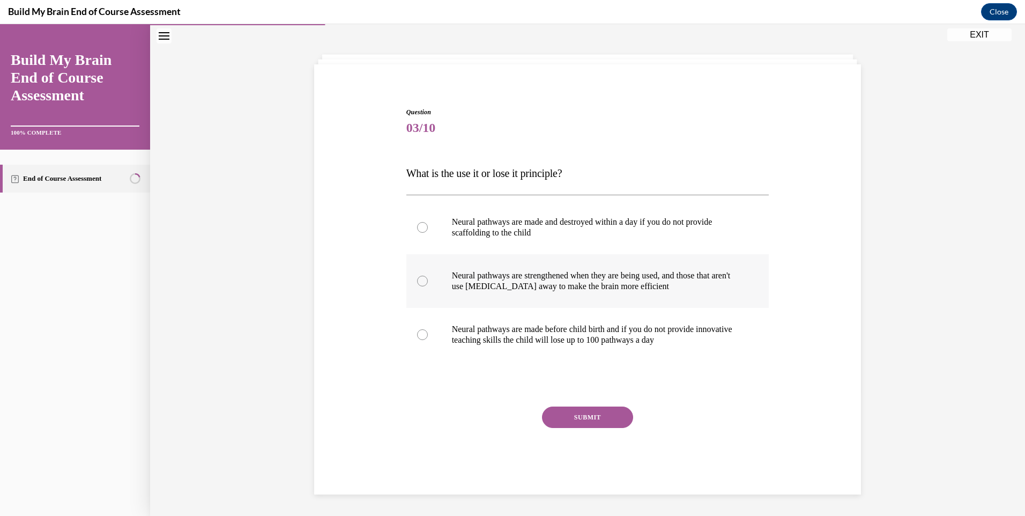
click at [484, 282] on p "Neural pathways are strengthened when they are being used, and those that aren'…" at bounding box center [597, 280] width 291 height 21
click at [428, 282] on input "Neural pathways are strengthened when they are being used, and those that aren'…" at bounding box center [422, 281] width 11 height 11
radio input "true"
click at [595, 420] on button "SUBMIT" at bounding box center [587, 416] width 91 height 21
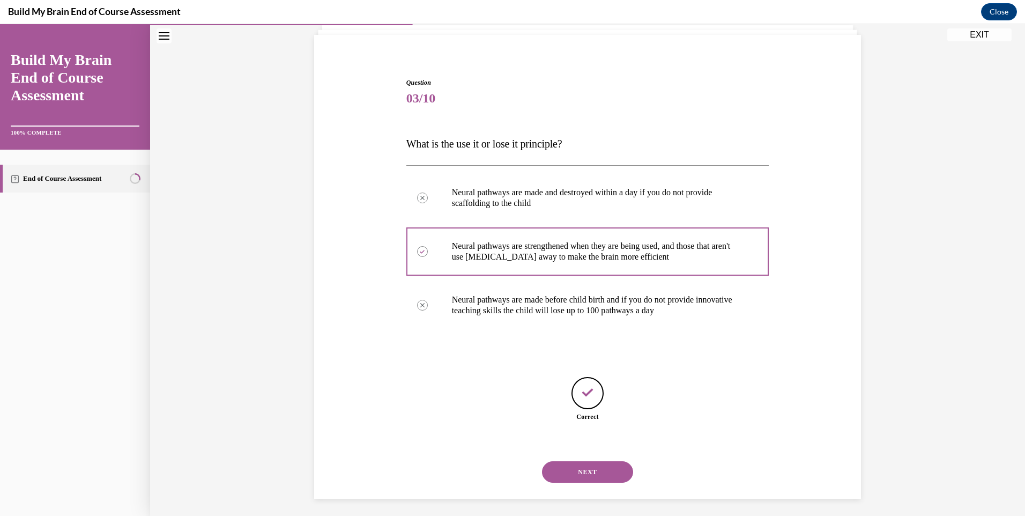
scroll to position [76, 0]
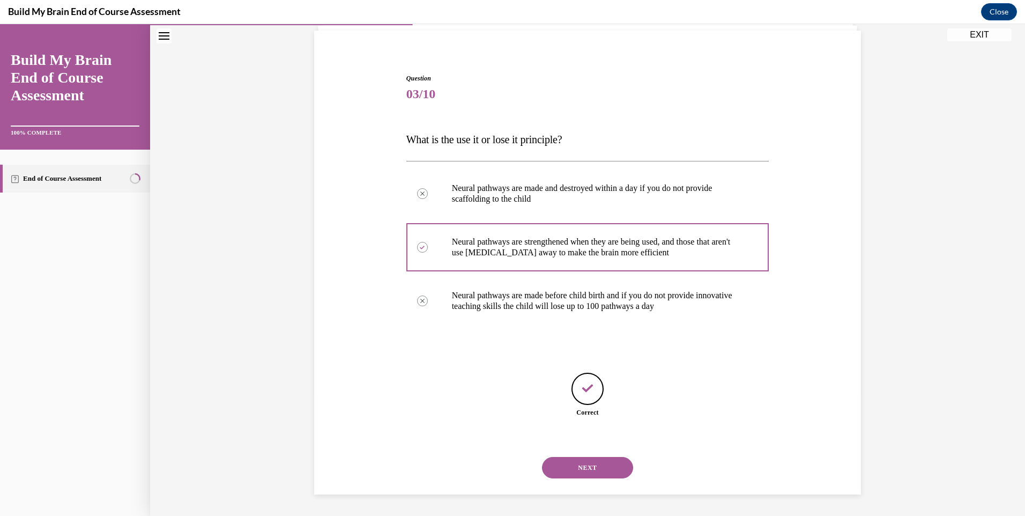
click at [584, 467] on button "NEXT" at bounding box center [587, 467] width 91 height 21
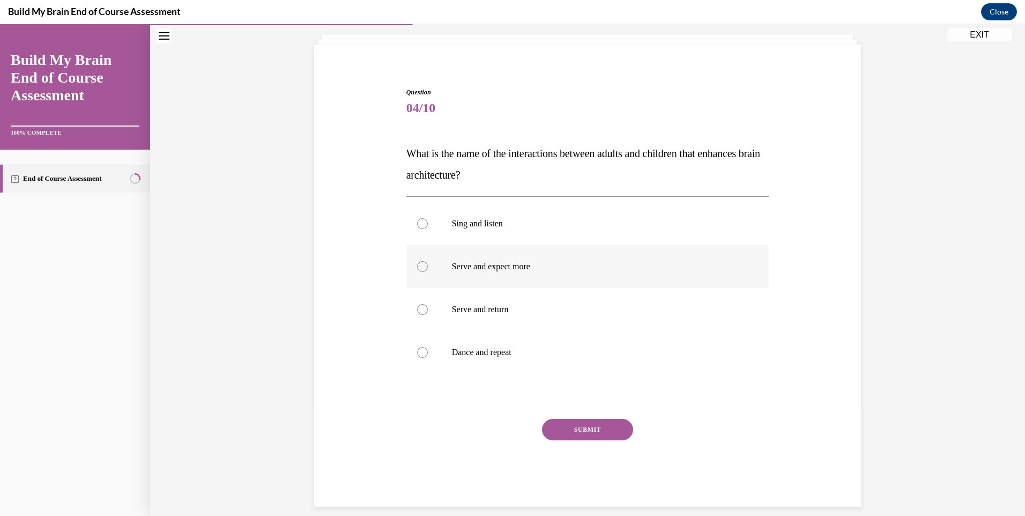
scroll to position [63, 0]
click at [484, 303] on p "Serve and return" at bounding box center [597, 308] width 291 height 11
click at [428, 303] on input "Serve and return" at bounding box center [422, 308] width 11 height 11
radio input "true"
click at [560, 420] on button "SUBMIT" at bounding box center [587, 428] width 91 height 21
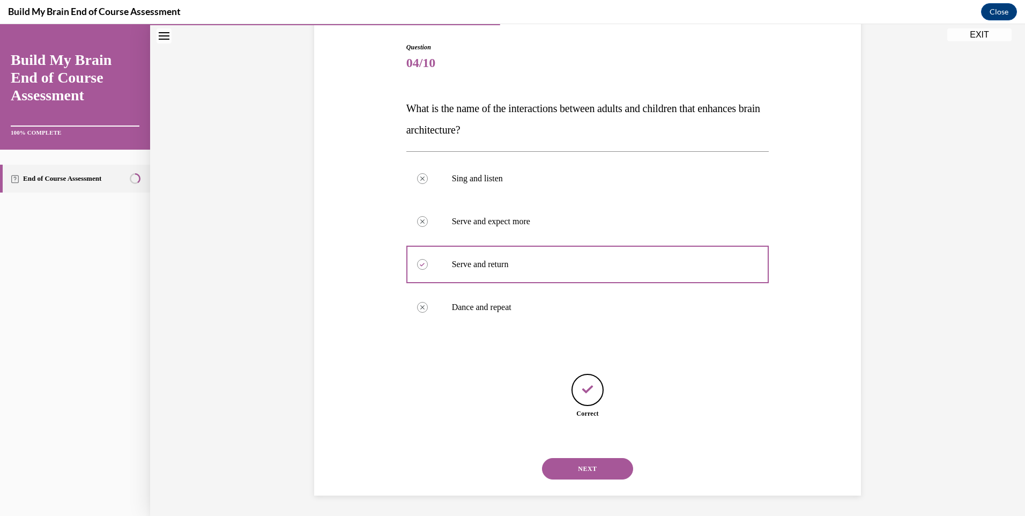
scroll to position [108, 0]
click at [579, 468] on button "NEXT" at bounding box center [587, 467] width 91 height 21
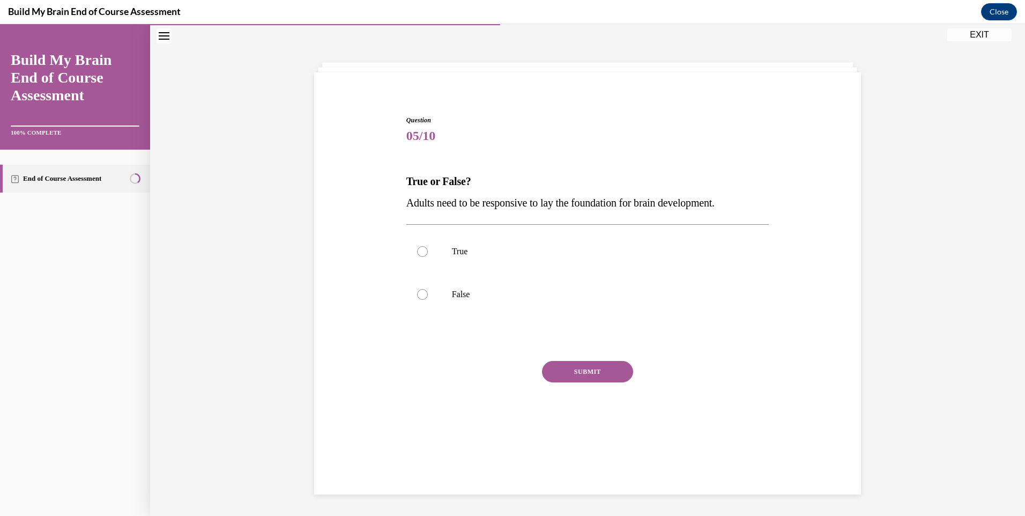
scroll to position [34, 0]
click at [461, 254] on p "True" at bounding box center [597, 251] width 291 height 11
click at [428, 254] on input "True" at bounding box center [422, 251] width 11 height 11
radio input "true"
click at [577, 368] on button "SUBMIT" at bounding box center [587, 371] width 91 height 21
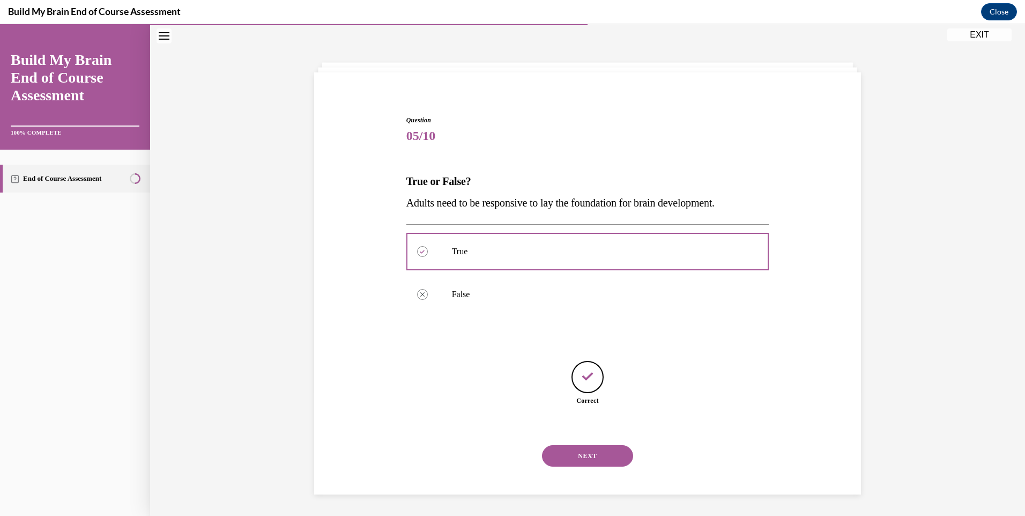
click at [591, 452] on button "NEXT" at bounding box center [587, 455] width 91 height 21
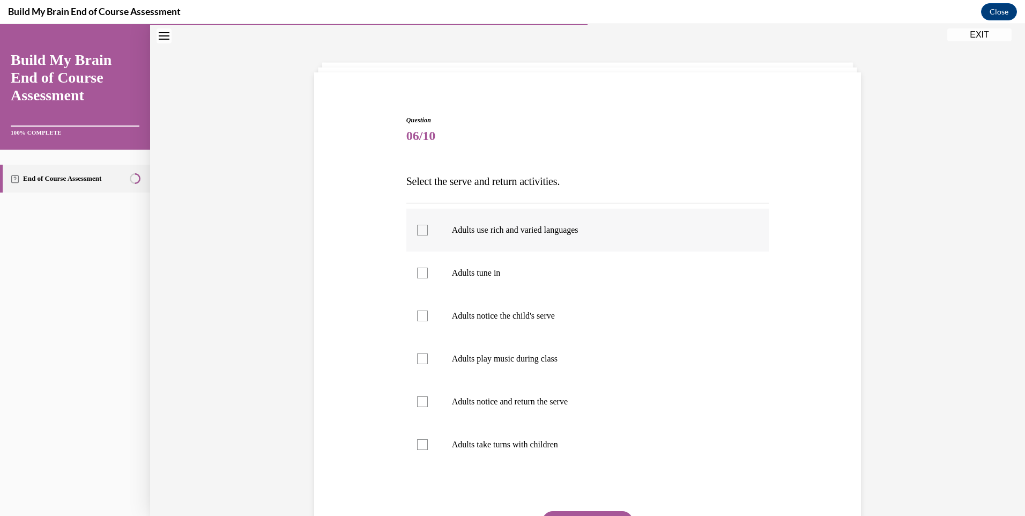
click at [474, 234] on p "Adults use rich and varied languages" at bounding box center [597, 230] width 291 height 11
click at [428, 234] on input "Adults use rich and varied languages" at bounding box center [422, 230] width 11 height 11
checkbox input "true"
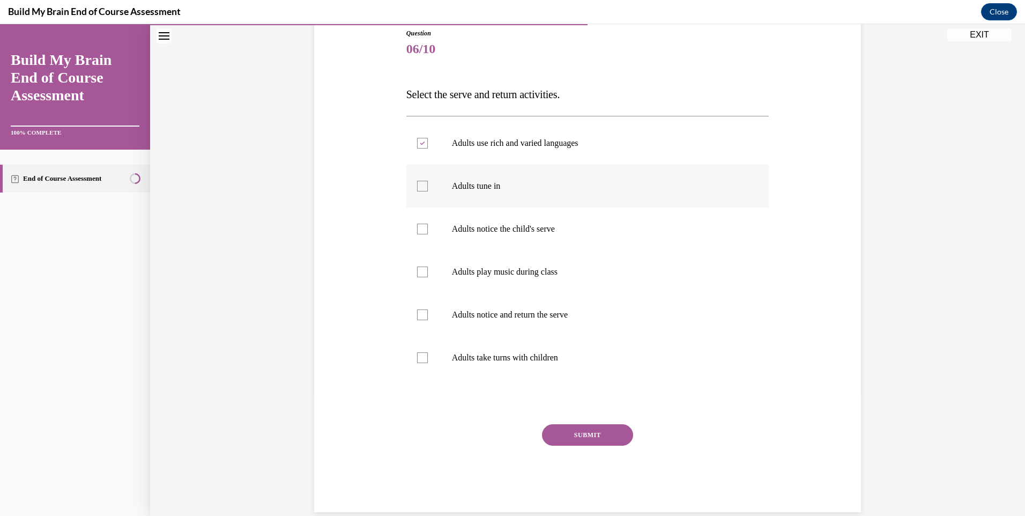
scroll to position [138, 0]
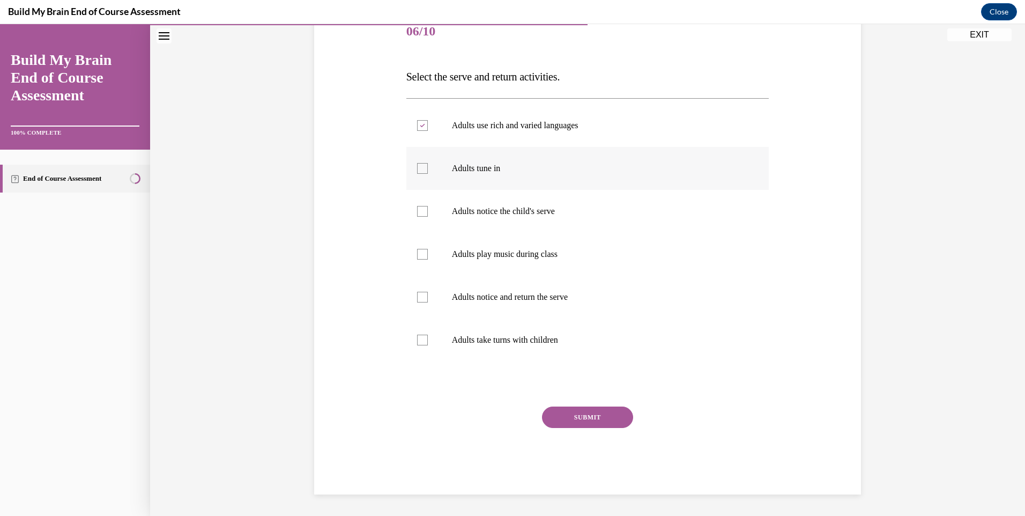
click at [457, 172] on p "Adults tune in" at bounding box center [597, 168] width 291 height 11
click at [428, 172] on input "Adults tune in" at bounding box center [422, 168] width 11 height 11
checkbox input "true"
click at [482, 301] on p "Adults notice and return the serve" at bounding box center [597, 297] width 291 height 11
click at [428, 301] on input "Adults notice and return the serve" at bounding box center [422, 297] width 11 height 11
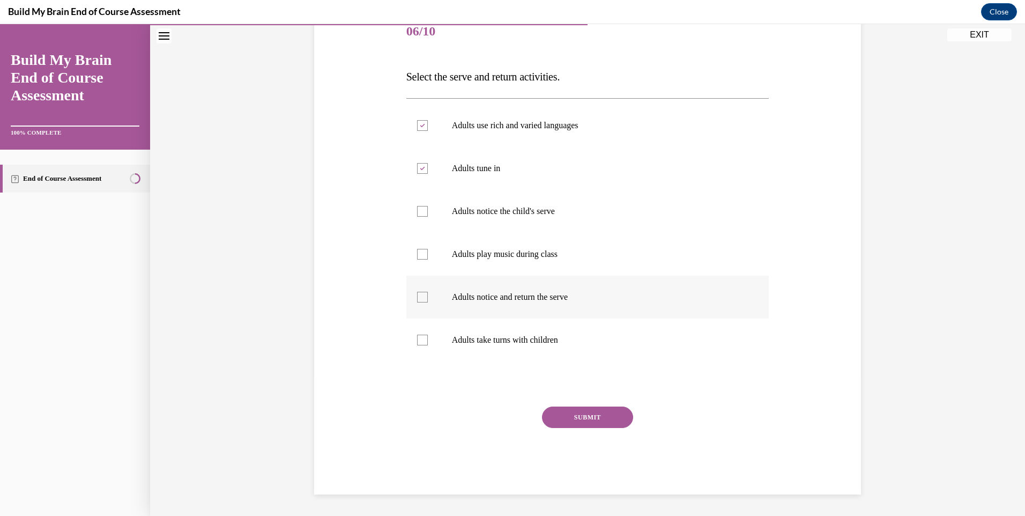
checkbox input "true"
click at [603, 421] on button "SUBMIT" at bounding box center [587, 416] width 91 height 21
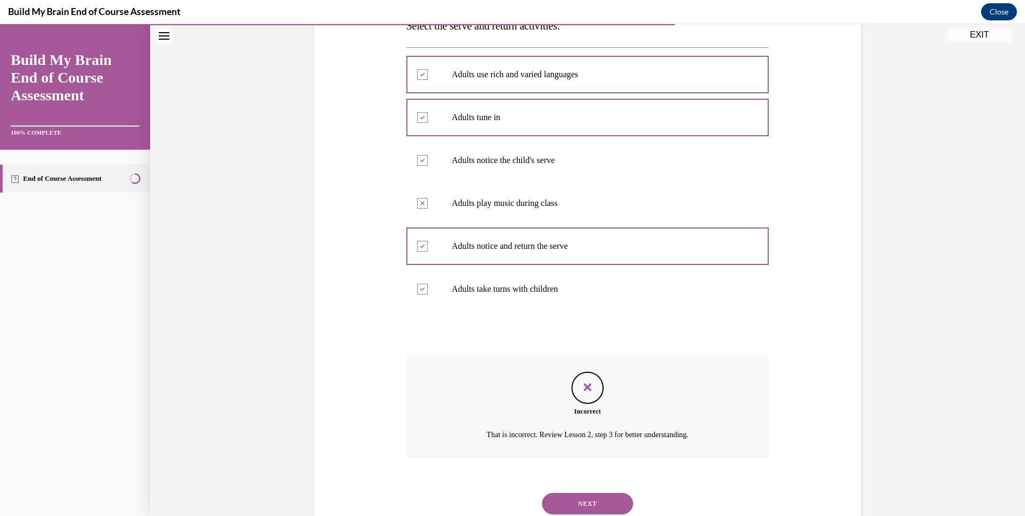
scroll to position [225, 0]
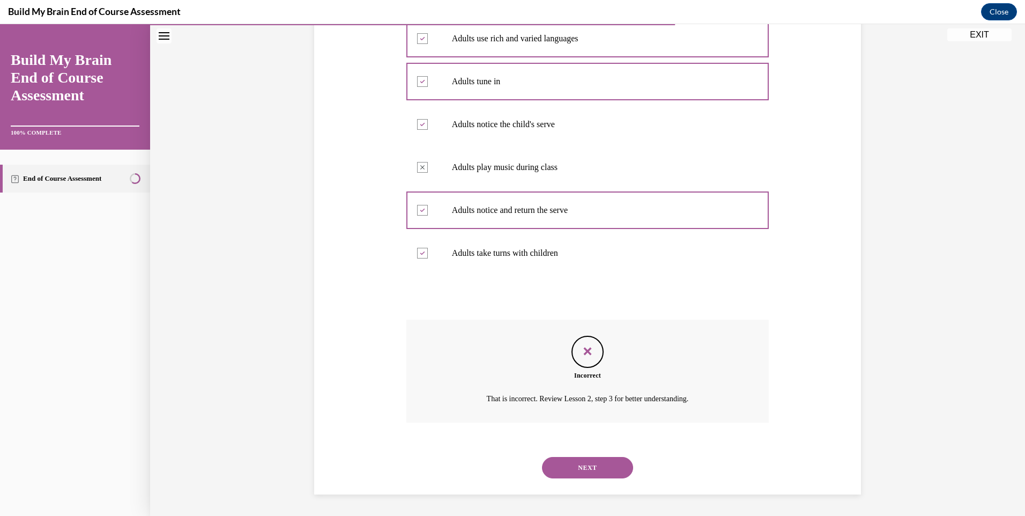
click at [588, 467] on button "NEXT" at bounding box center [587, 467] width 91 height 21
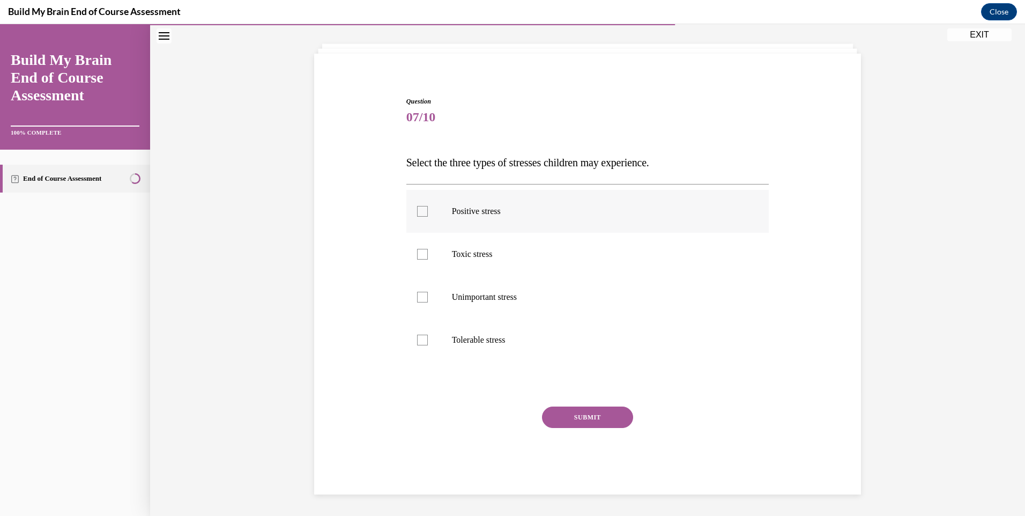
click at [468, 214] on p "Positive stress" at bounding box center [597, 211] width 291 height 11
click at [428, 214] on input "Positive stress" at bounding box center [422, 211] width 11 height 11
checkbox input "true"
click at [468, 251] on p "Toxic stress" at bounding box center [597, 254] width 291 height 11
click at [428, 251] on input "Toxic stress" at bounding box center [422, 254] width 11 height 11
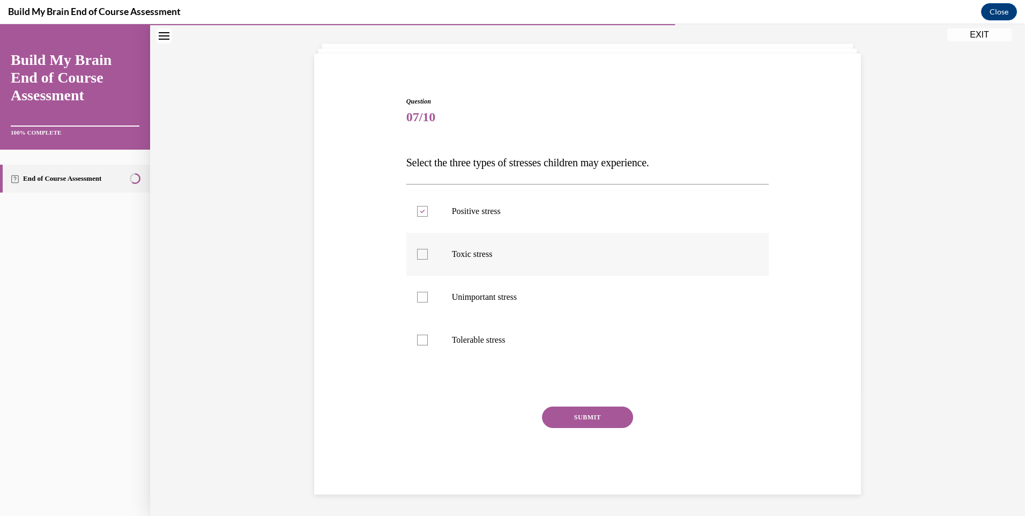
checkbox input "true"
click at [471, 340] on p "Tolerable stress" at bounding box center [597, 339] width 291 height 11
click at [428, 340] on input "Tolerable stress" at bounding box center [422, 339] width 11 height 11
checkbox input "true"
click at [577, 421] on button "SUBMIT" at bounding box center [587, 416] width 91 height 21
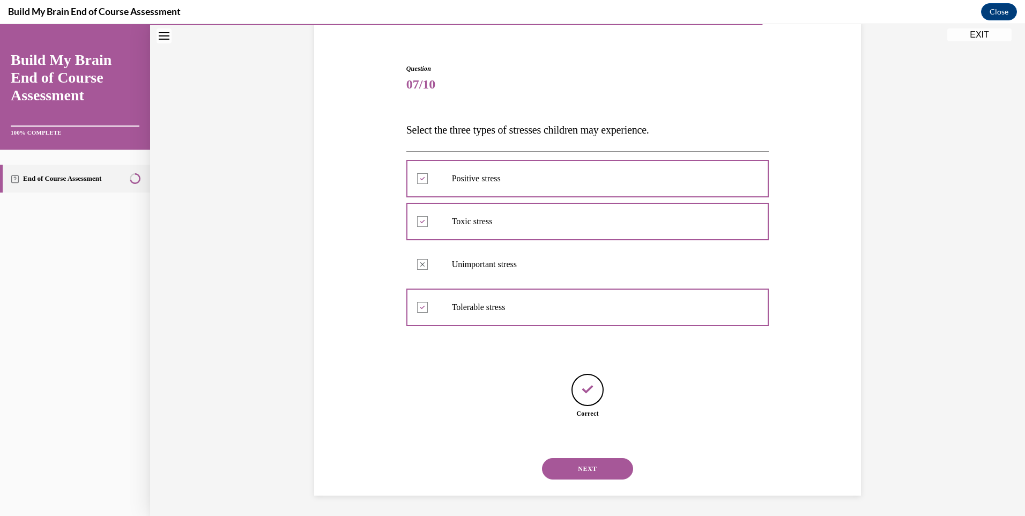
scroll to position [86, 0]
click at [580, 474] on button "NEXT" at bounding box center [587, 467] width 91 height 21
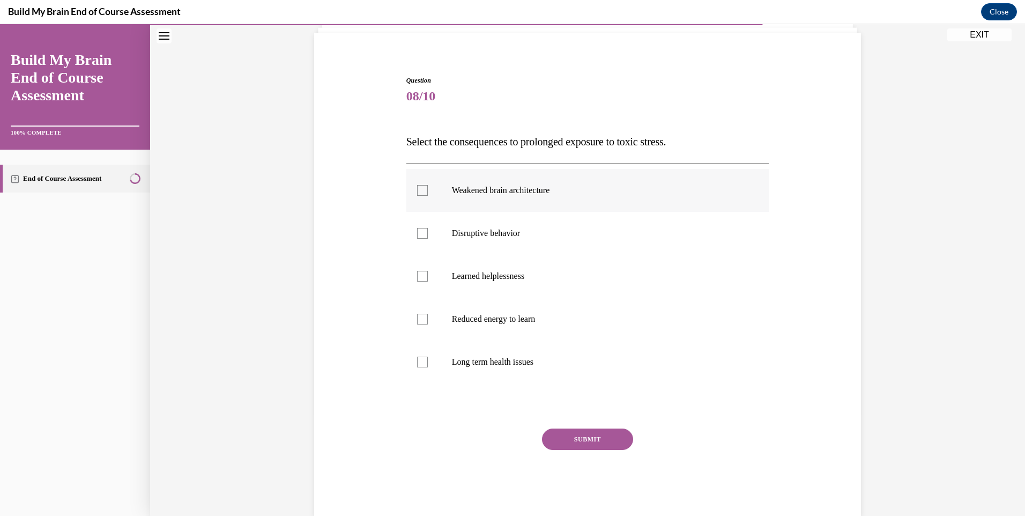
scroll to position [75, 0]
click at [487, 192] on p "Weakened brain architecture" at bounding box center [597, 188] width 291 height 11
click at [428, 192] on input "Weakened brain architecture" at bounding box center [422, 188] width 11 height 11
checkbox input "true"
click at [481, 242] on label "Disruptive behavior" at bounding box center [587, 231] width 363 height 43
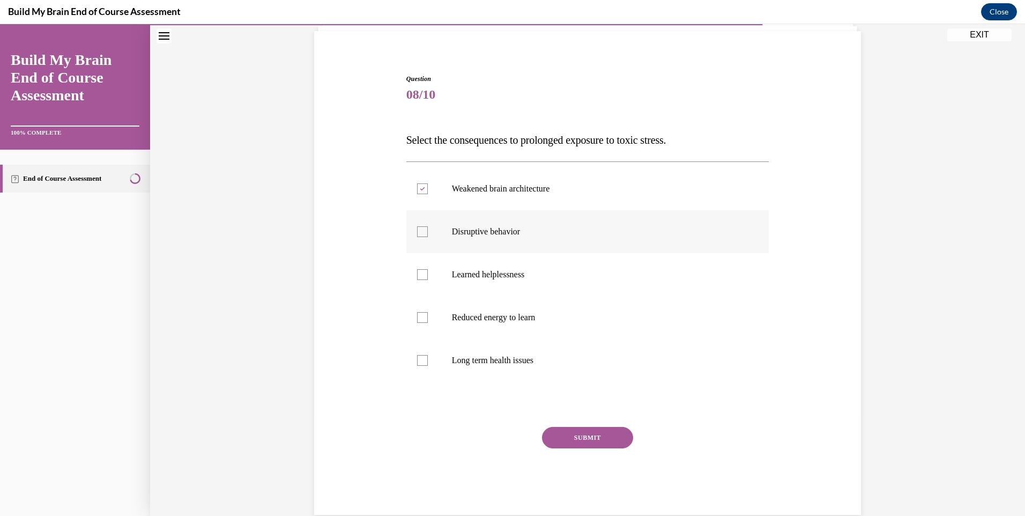
click at [428, 237] on input "Disruptive behavior" at bounding box center [422, 231] width 11 height 11
checkbox input "true"
click at [483, 317] on p "Reduced energy to learn" at bounding box center [597, 317] width 291 height 11
click at [428, 317] on input "Reduced energy to learn" at bounding box center [422, 317] width 11 height 11
checkbox input "true"
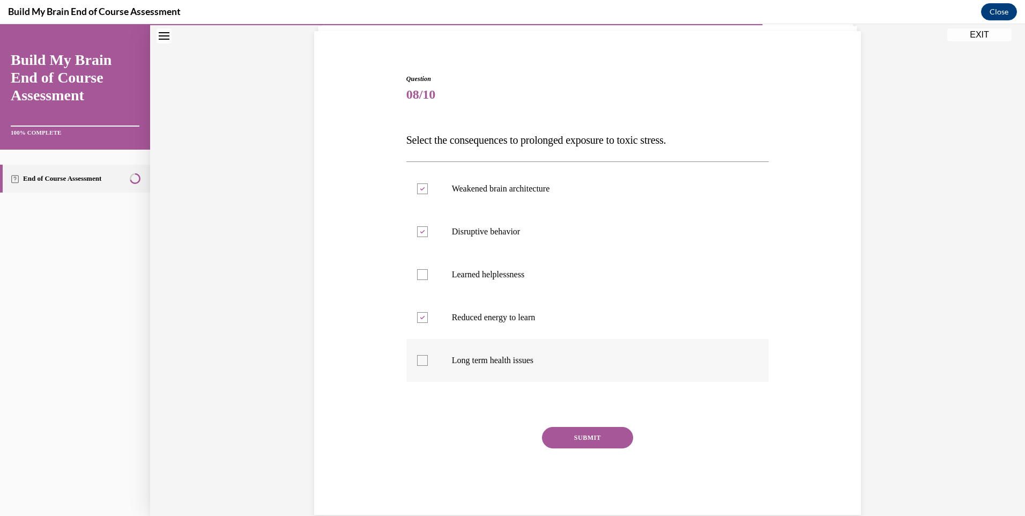
click at [489, 358] on p "Long term health issues" at bounding box center [597, 360] width 291 height 11
click at [428, 358] on input "Long term health issues" at bounding box center [422, 360] width 11 height 11
checkbox input "true"
click at [589, 437] on button "SUBMIT" at bounding box center [587, 437] width 91 height 21
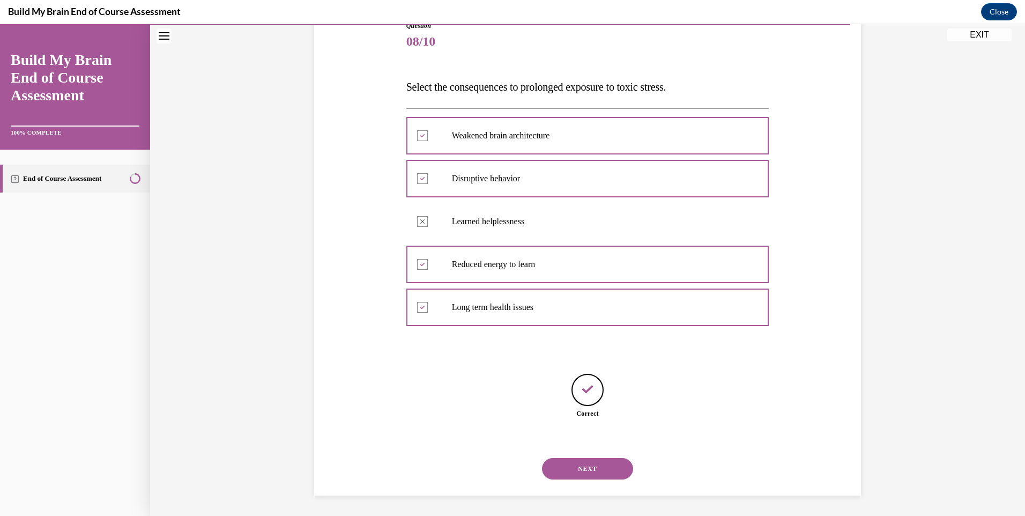
scroll to position [129, 0]
click at [596, 477] on button "NEXT" at bounding box center [587, 467] width 91 height 21
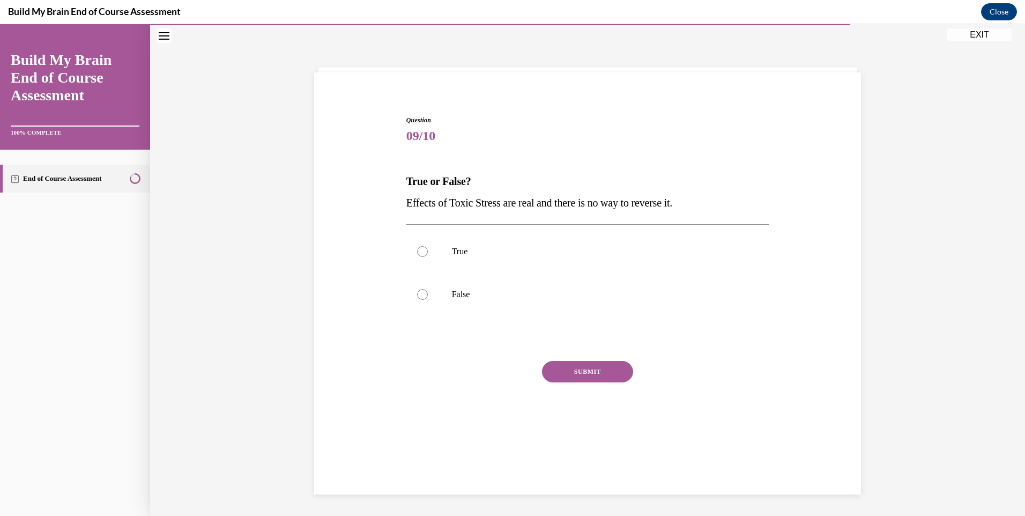
scroll to position [34, 0]
click at [456, 293] on p "False" at bounding box center [597, 294] width 291 height 11
click at [428, 293] on input "False" at bounding box center [422, 294] width 11 height 11
radio input "true"
click at [590, 374] on button "SUBMIT" at bounding box center [587, 371] width 91 height 21
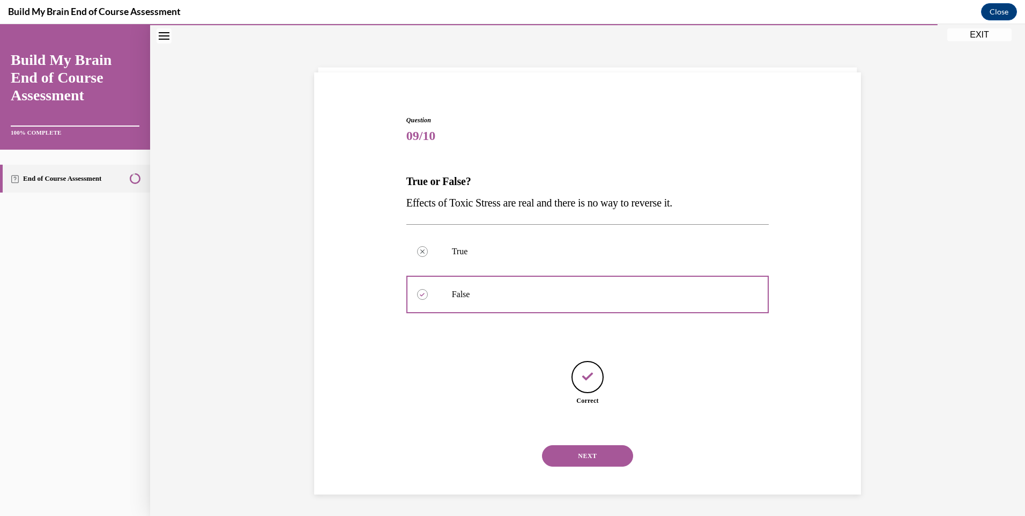
click at [590, 456] on button "NEXT" at bounding box center [587, 455] width 91 height 21
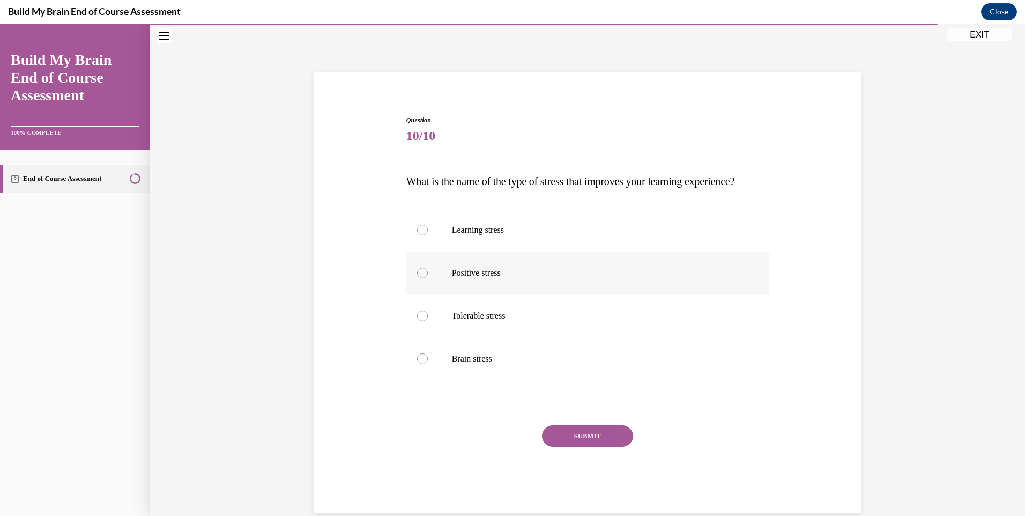
click at [467, 278] on p "Positive stress" at bounding box center [597, 272] width 291 height 11
click at [428, 278] on input "Positive stress" at bounding box center [422, 272] width 11 height 11
radio input "true"
click at [593, 447] on button "SUBMIT" at bounding box center [587, 435] width 91 height 21
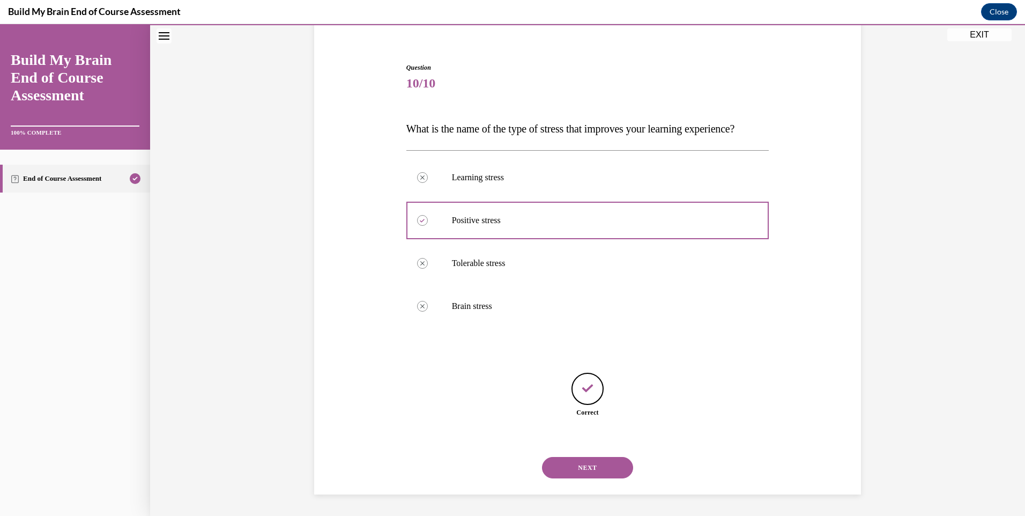
scroll to position [108, 0]
click at [596, 474] on button "NEXT" at bounding box center [587, 467] width 91 height 21
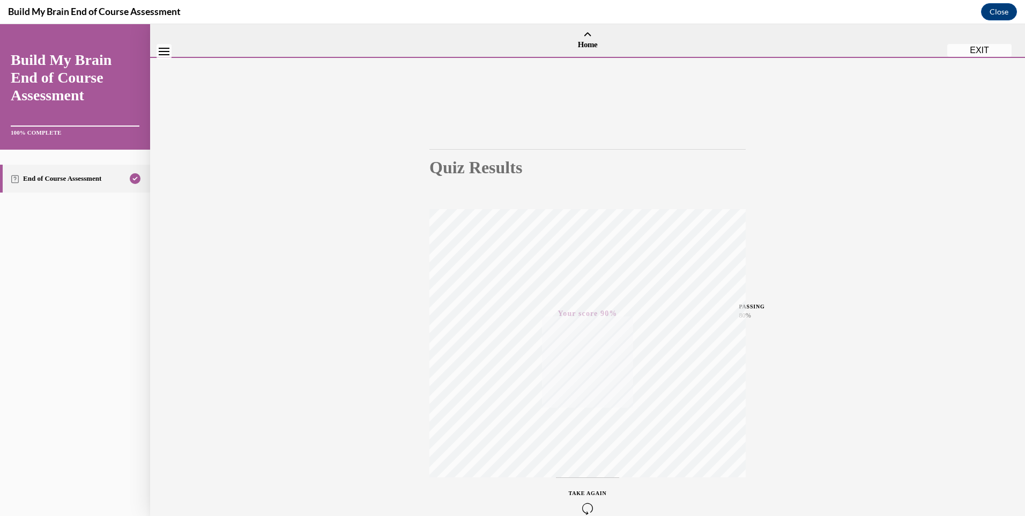
scroll to position [58, 0]
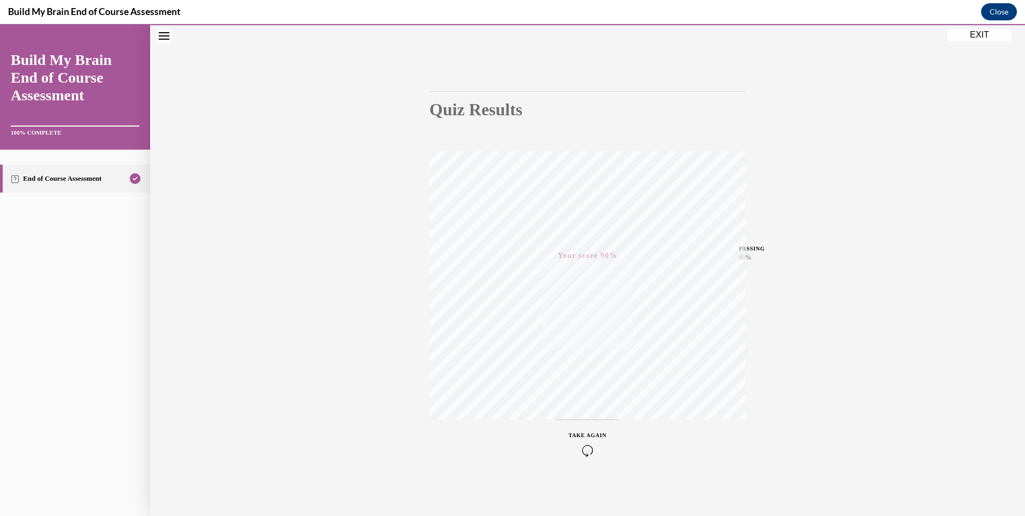
click at [979, 33] on button "EXIT" at bounding box center [979, 34] width 64 height 13
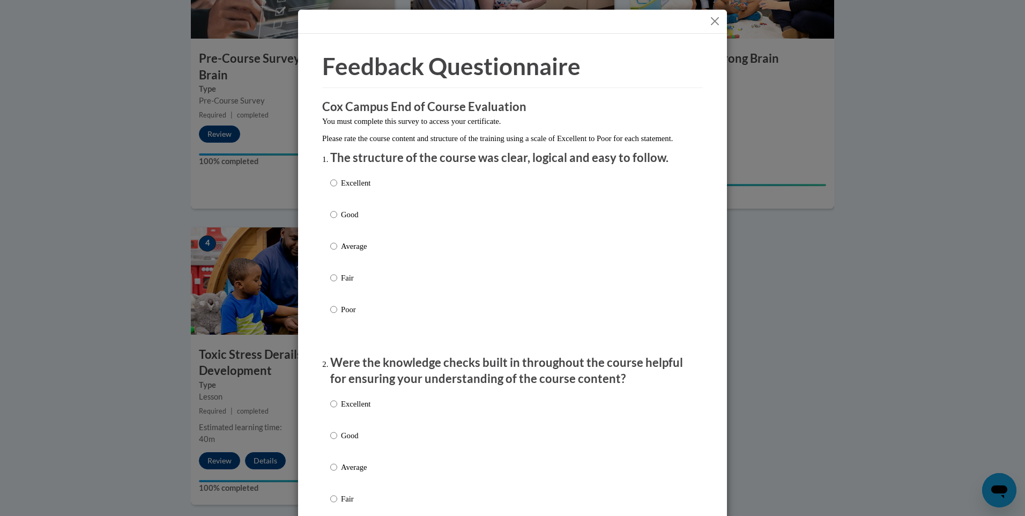
click at [363, 189] on p "Excellent" at bounding box center [355, 183] width 29 height 12
click at [337, 189] on input "Excellent" at bounding box center [333, 183] width 7 height 12
radio input "true"
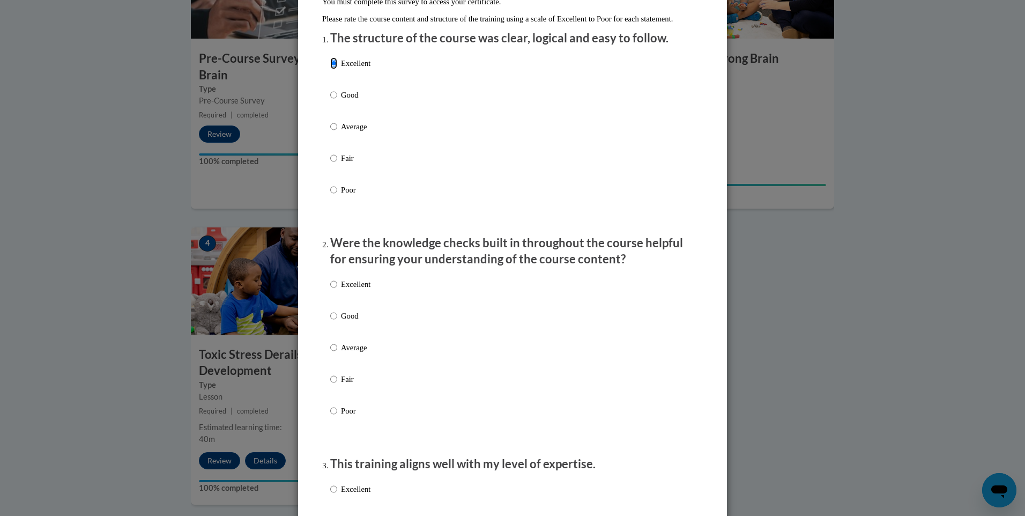
scroll to position [161, 0]
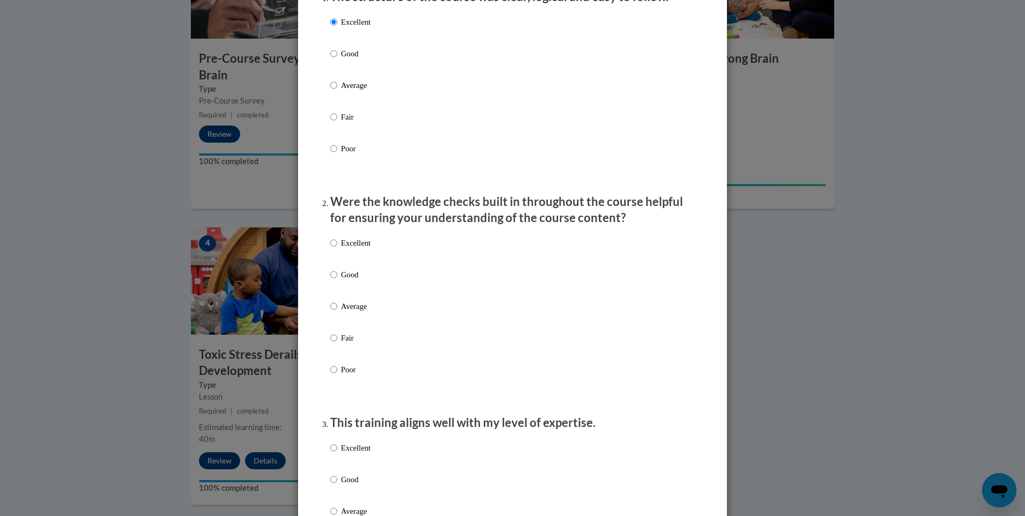
click at [355, 280] on p "Good" at bounding box center [355, 275] width 29 height 12
click at [337, 280] on input "Good" at bounding box center [333, 275] width 7 height 12
radio input "true"
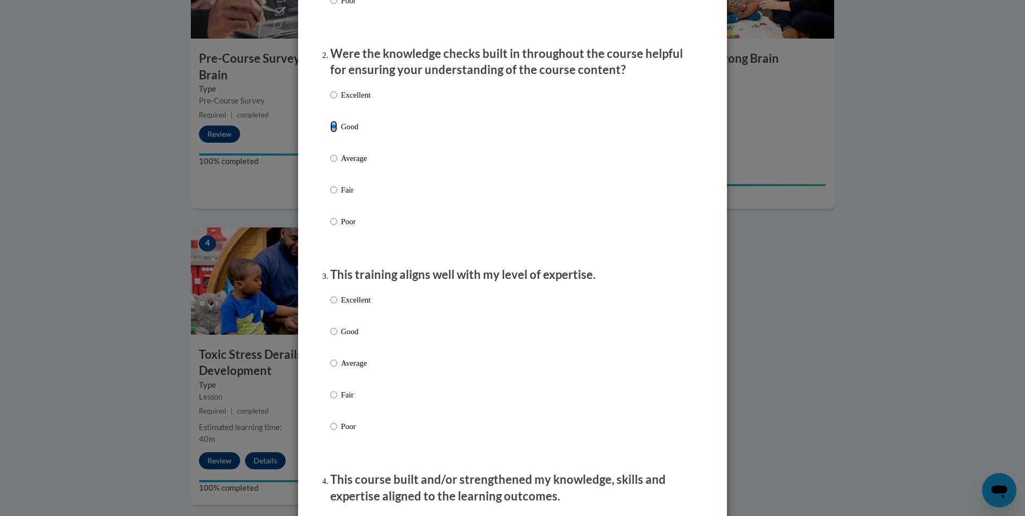
scroll to position [322, 0]
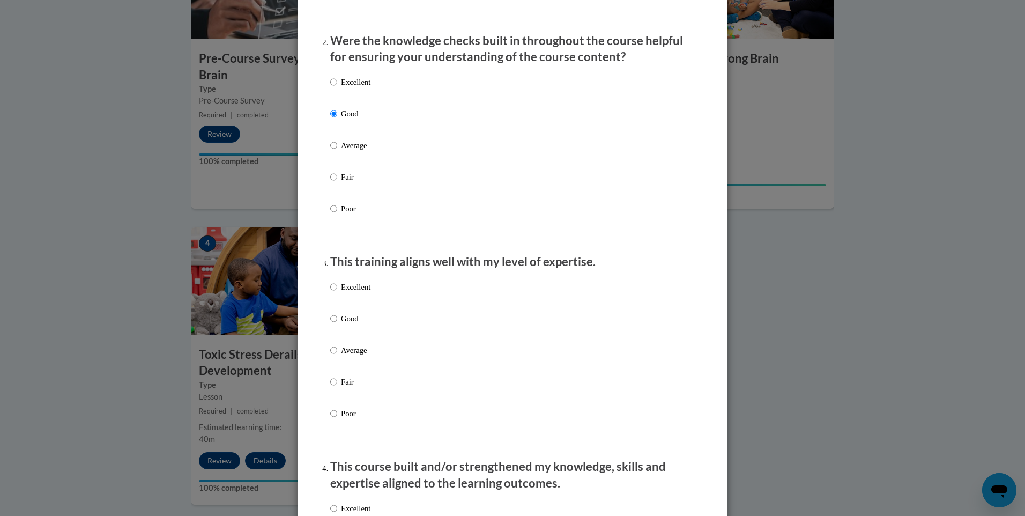
click at [347, 324] on p "Good" at bounding box center [355, 319] width 29 height 12
click at [337, 324] on input "Good" at bounding box center [333, 319] width 7 height 12
radio input "true"
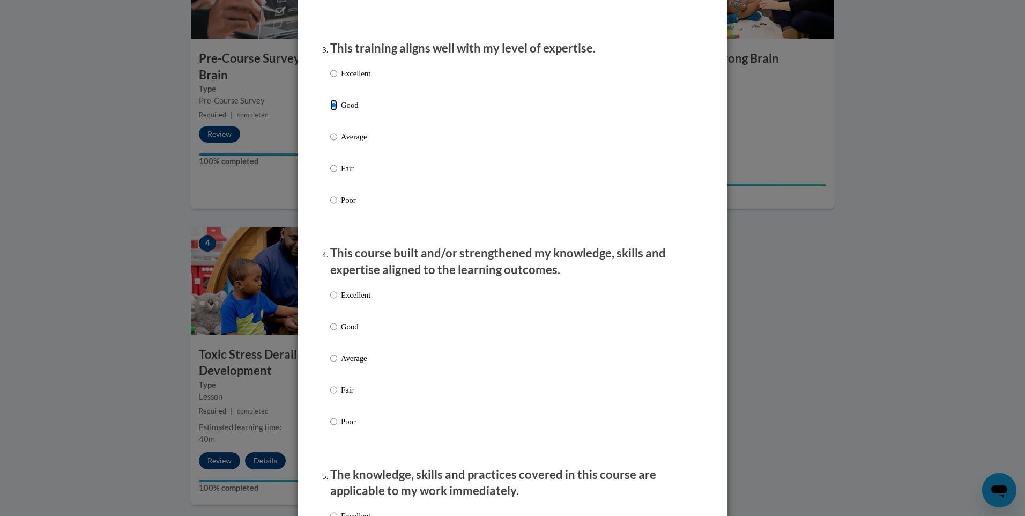
scroll to position [536, 0]
click at [346, 331] on p "Good" at bounding box center [355, 325] width 29 height 12
click at [337, 331] on input "Good" at bounding box center [333, 325] width 7 height 12
radio input "true"
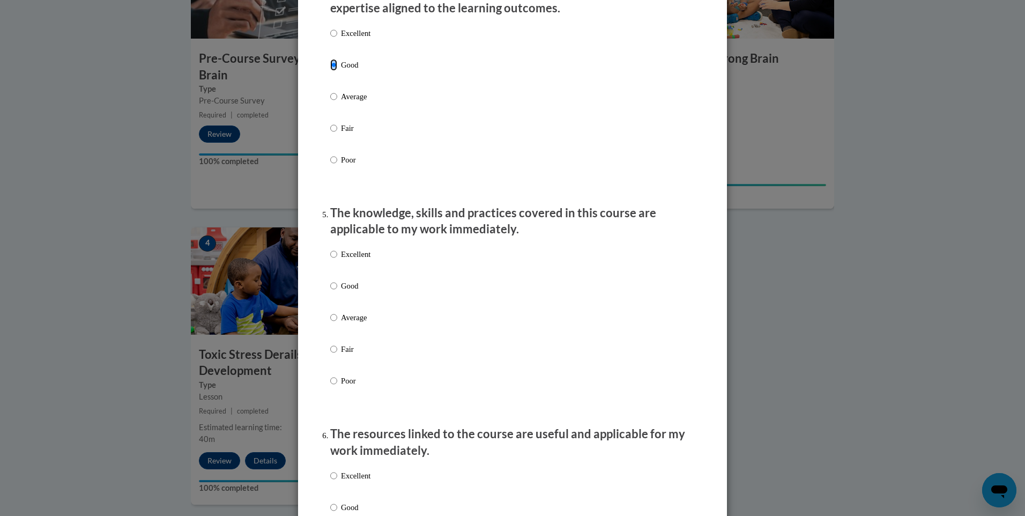
scroll to position [804, 0]
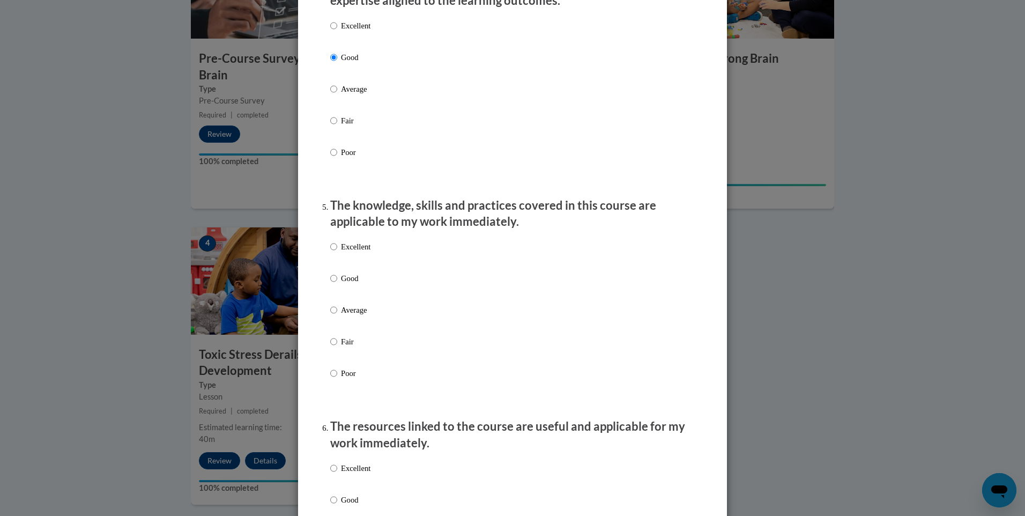
click at [344, 284] on p "Good" at bounding box center [355, 278] width 29 height 12
click at [337, 284] on input "Good" at bounding box center [333, 278] width 7 height 12
radio input "true"
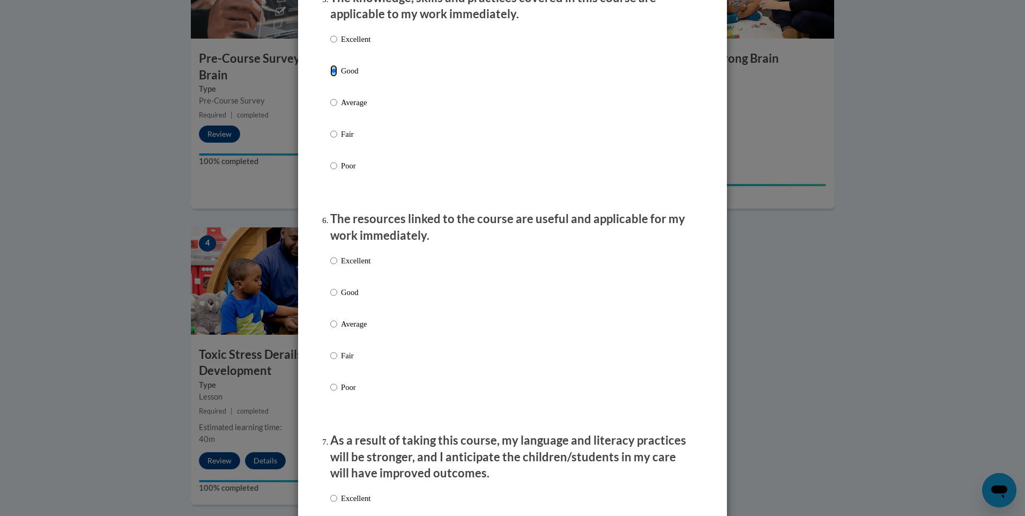
scroll to position [1018, 0]
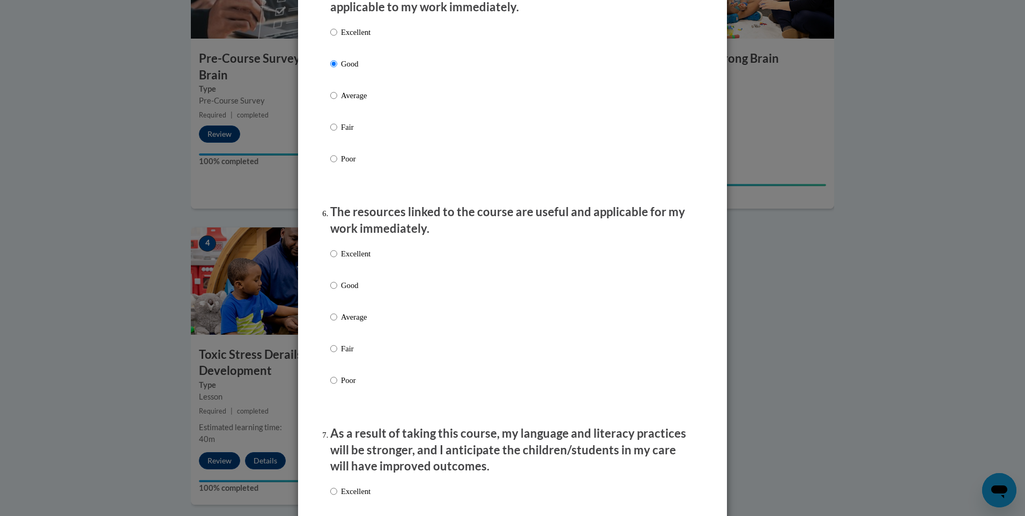
click at [341, 291] on p "Good" at bounding box center [355, 285] width 29 height 12
click at [337, 291] on input "Good" at bounding box center [333, 285] width 7 height 12
radio input "true"
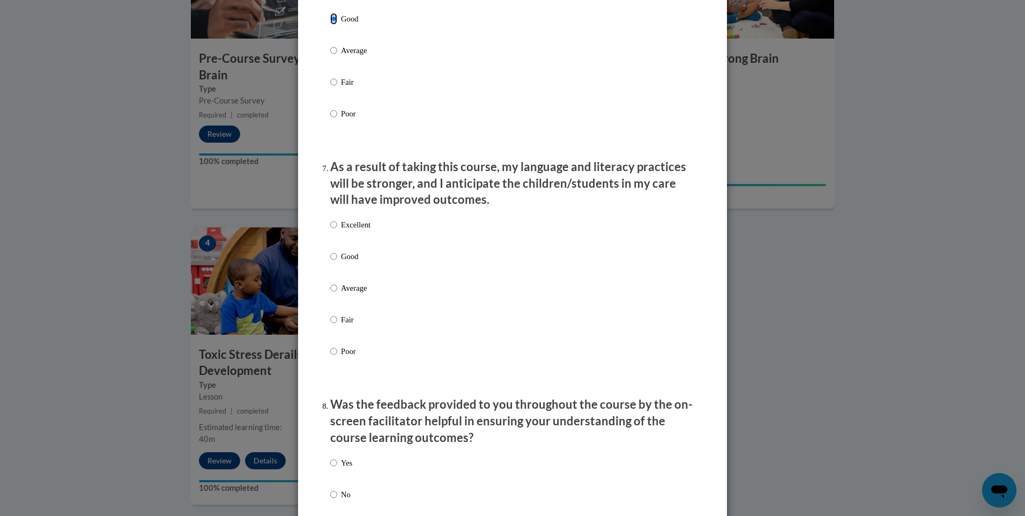
scroll to position [1286, 0]
click at [336, 267] on label "Good" at bounding box center [350, 263] width 40 height 29
click at [336, 261] on input "Good" at bounding box center [333, 255] width 7 height 12
radio input "true"
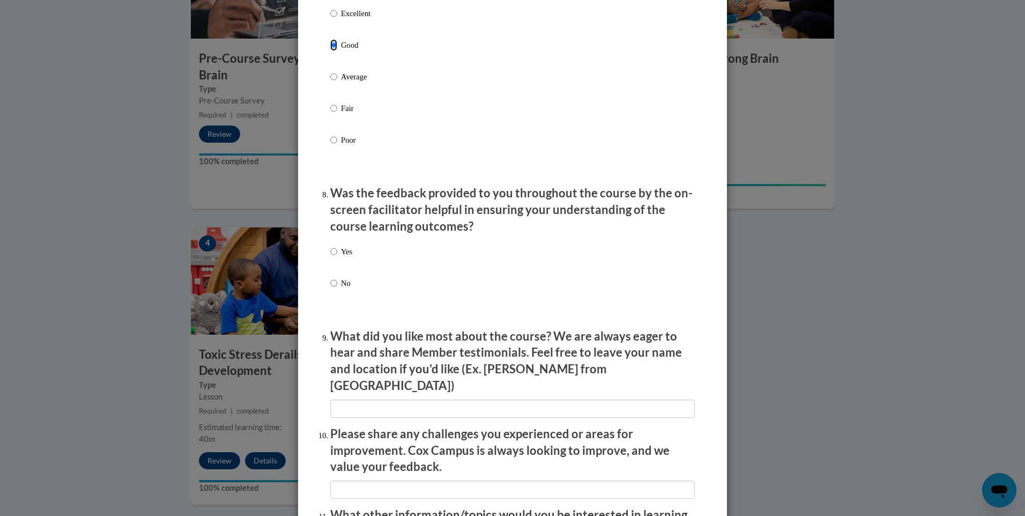
scroll to position [1501, 0]
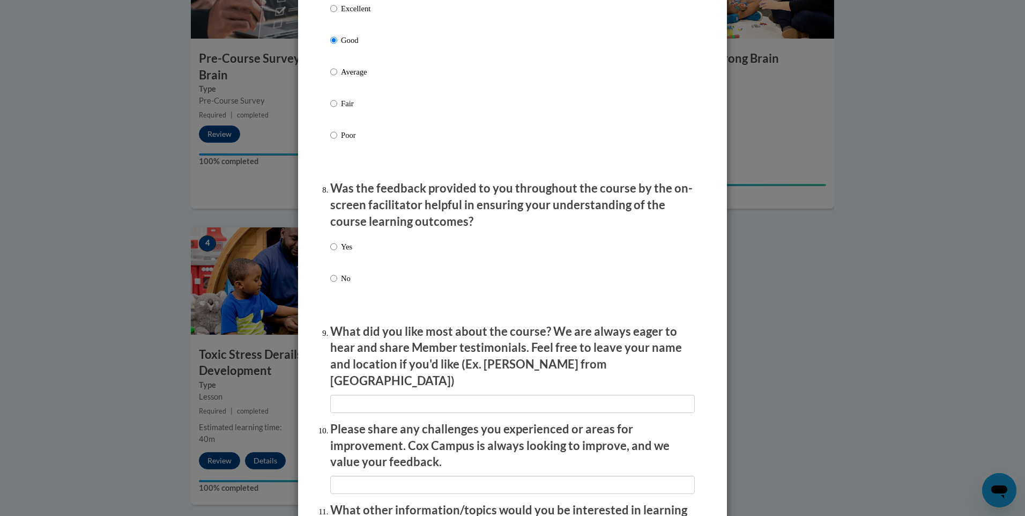
click at [334, 292] on label "No" at bounding box center [341, 286] width 22 height 29
click at [334, 284] on input "No" at bounding box center [333, 278] width 7 height 12
radio input "true"
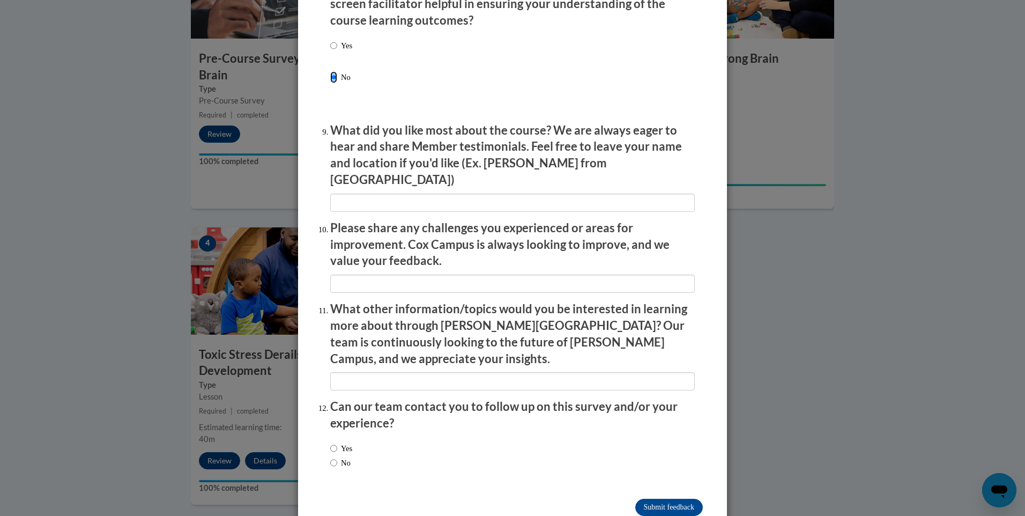
scroll to position [1712, 0]
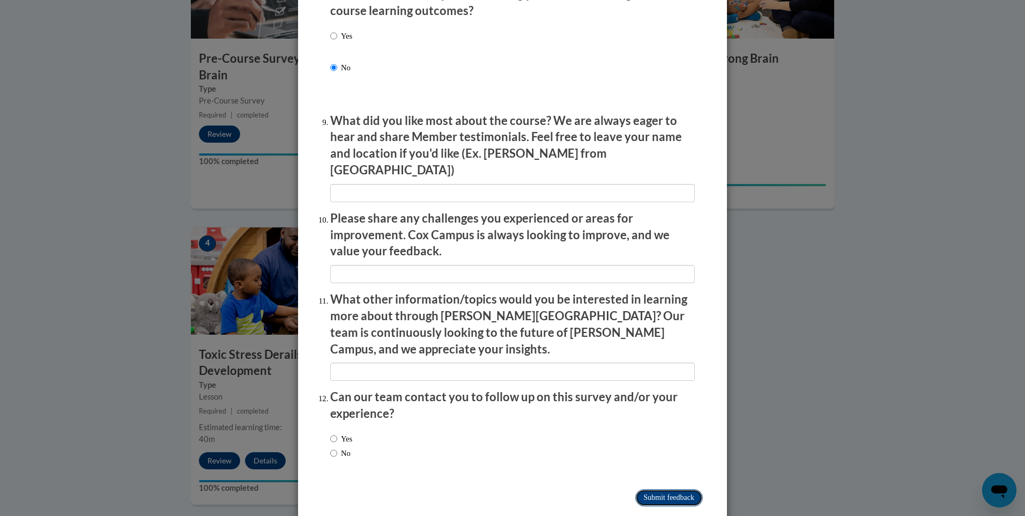
click at [673, 489] on input "Submit feedback" at bounding box center [669, 497] width 68 height 17
